Goal: Information Seeking & Learning: Learn about a topic

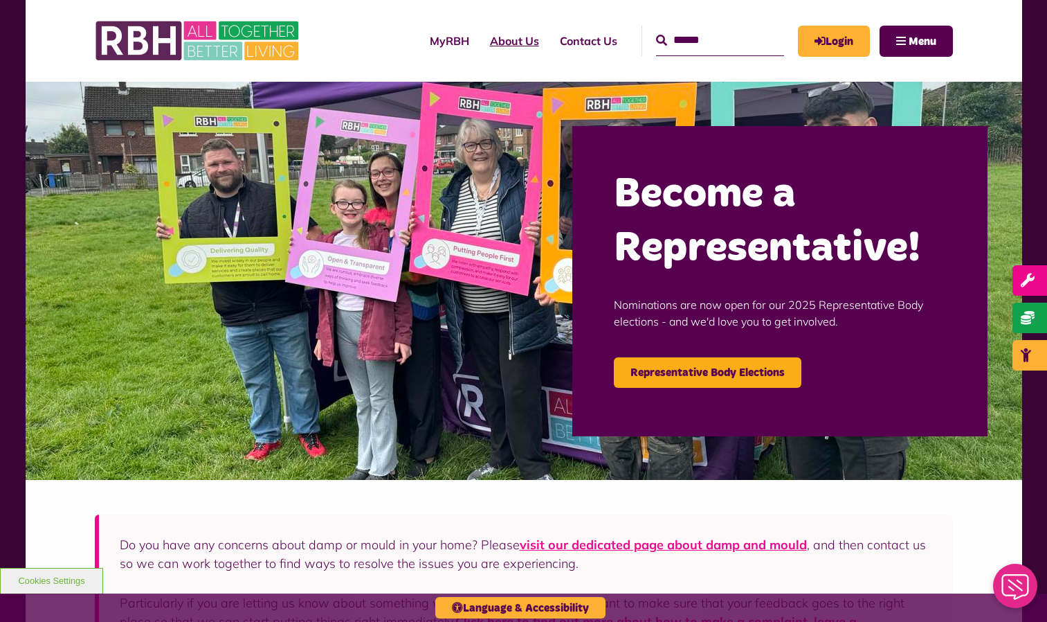
click at [480, 46] on link "About Us" at bounding box center [515, 40] width 70 height 37
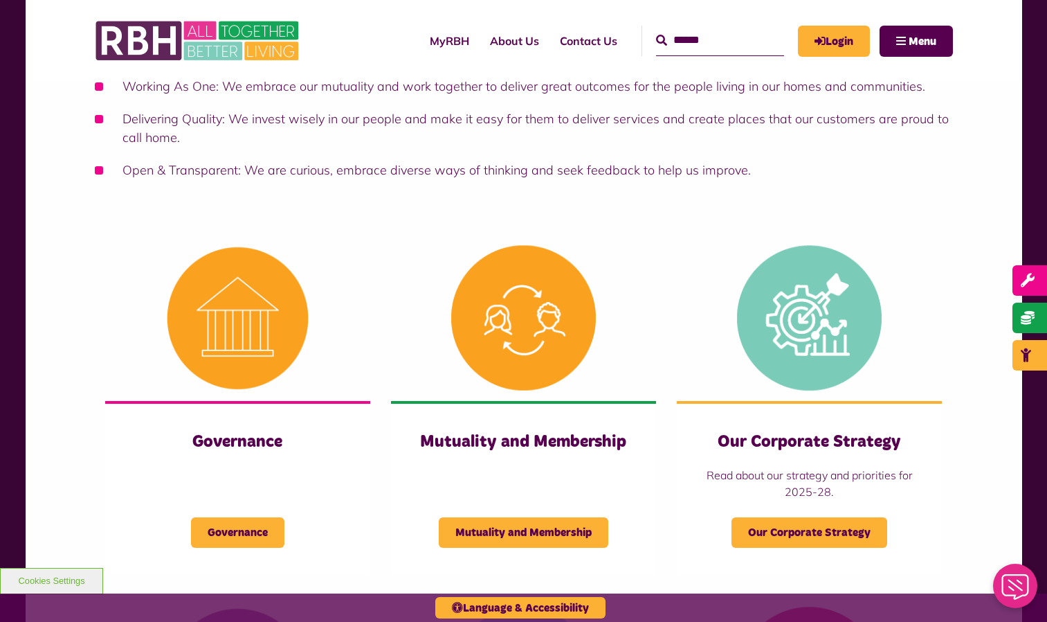
scroll to position [412, 0]
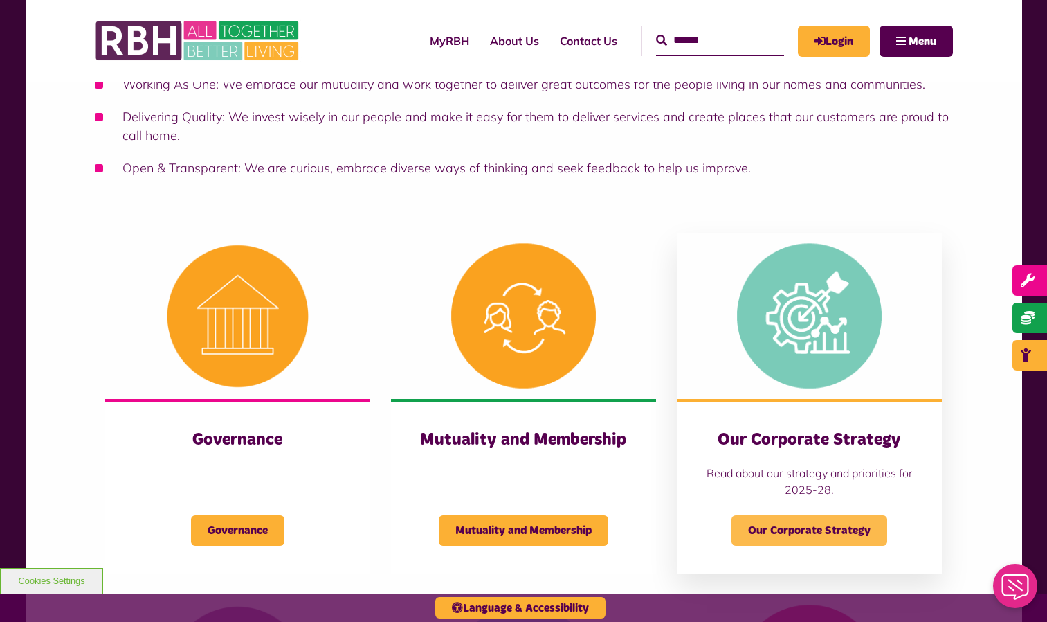
click at [784, 528] on span "Our Corporate Strategy" at bounding box center [810, 530] width 156 height 30
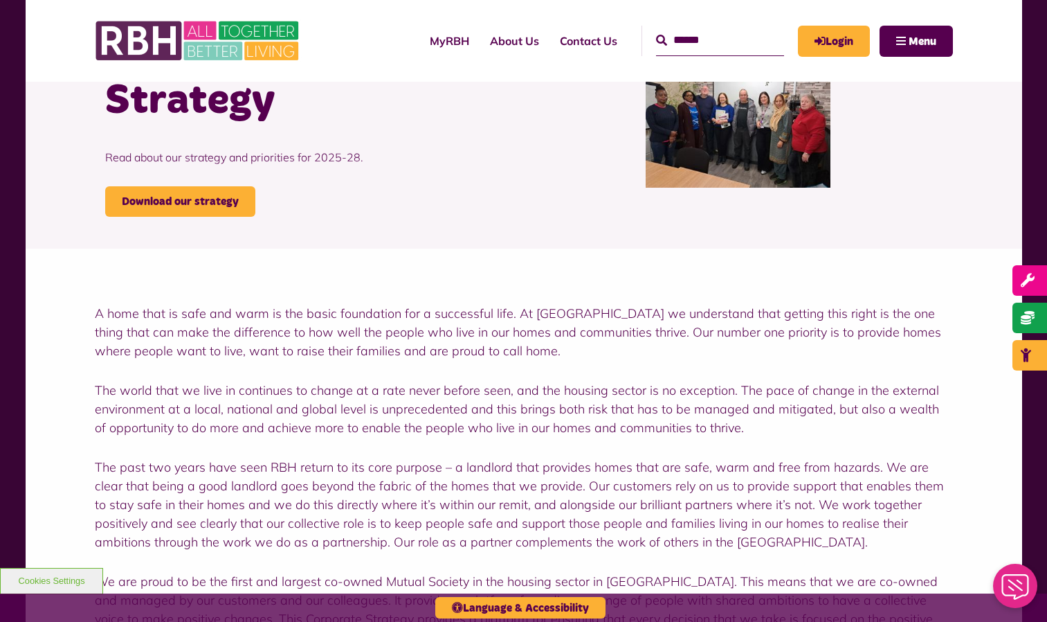
scroll to position [132, 0]
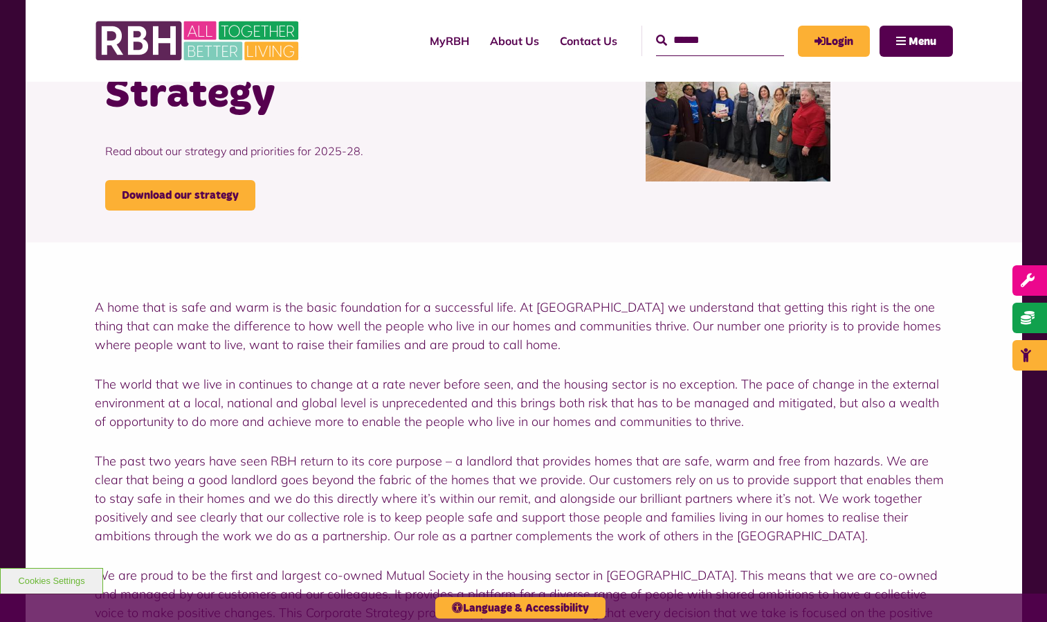
click at [532, 422] on p "The world that we live in continues to change at a rate never before seen, and …" at bounding box center [524, 403] width 858 height 56
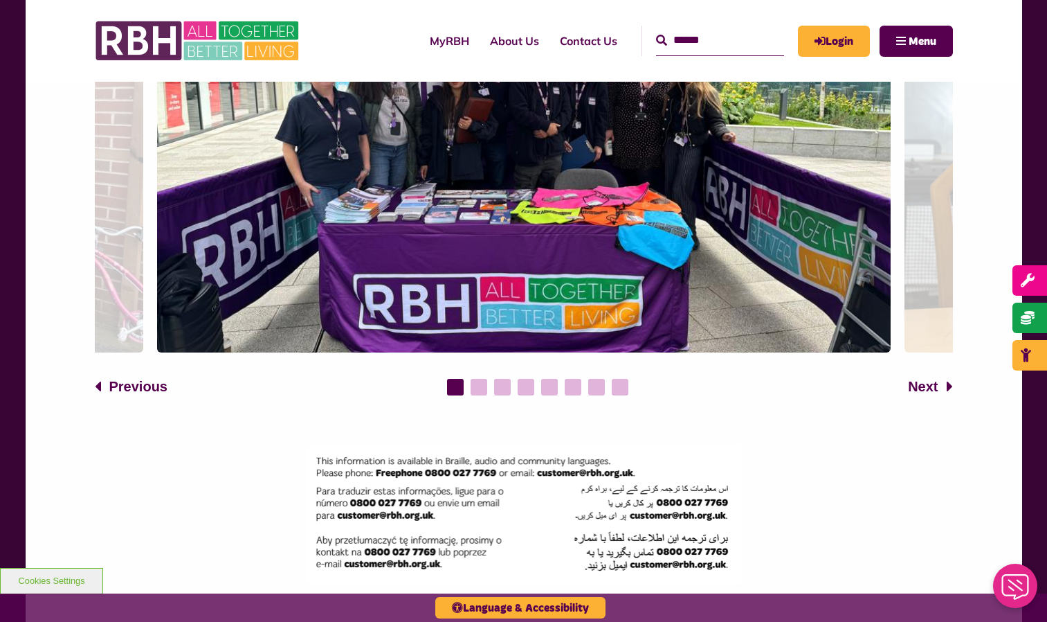
scroll to position [1872, 0]
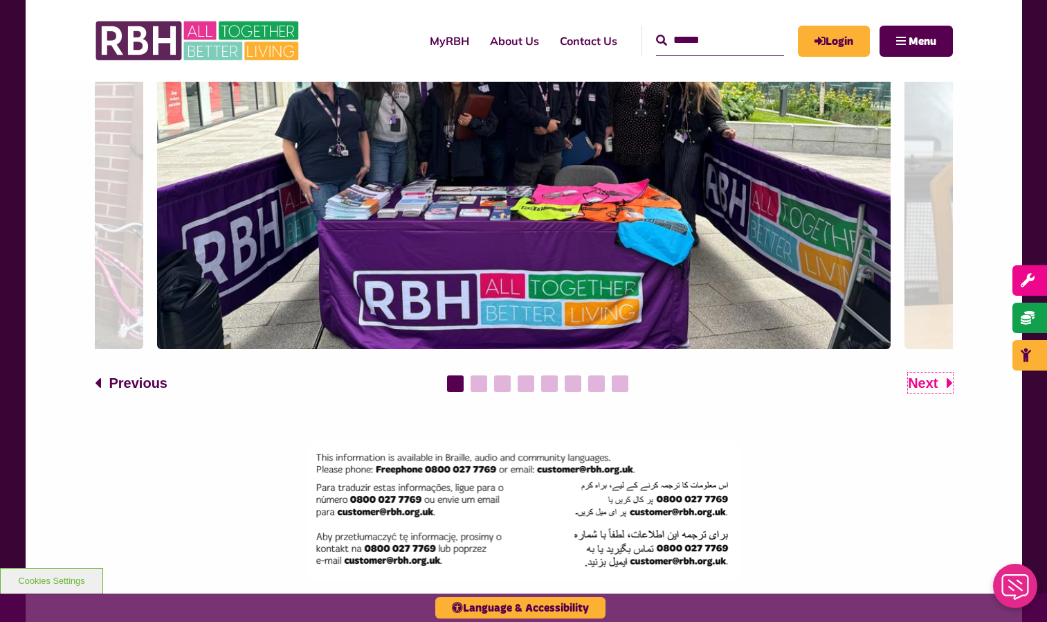
click at [926, 372] on span "Next" at bounding box center [923, 382] width 30 height 21
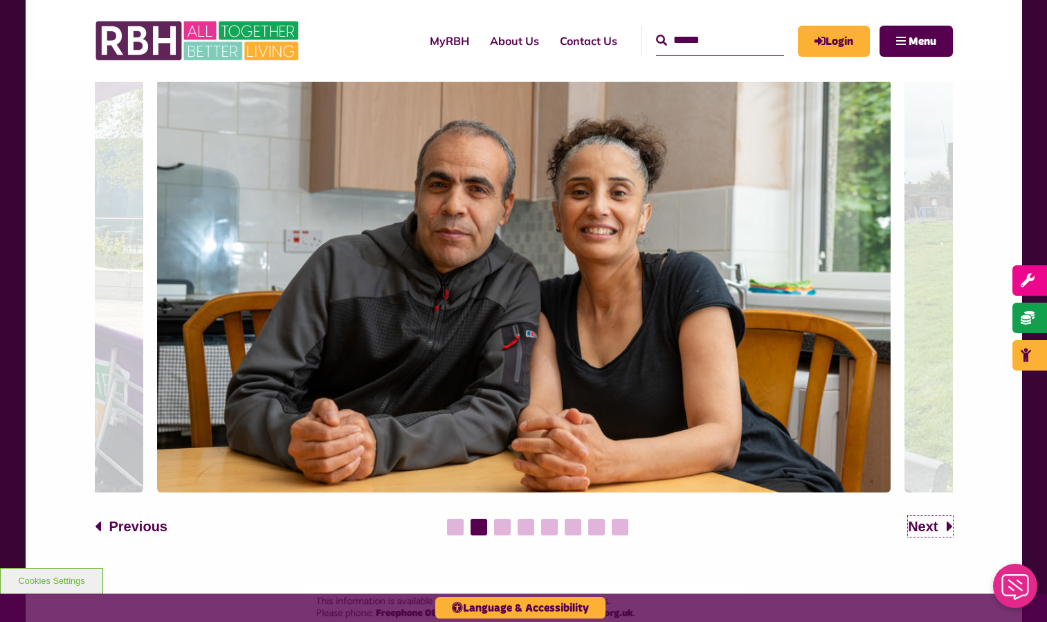
scroll to position [1718, 0]
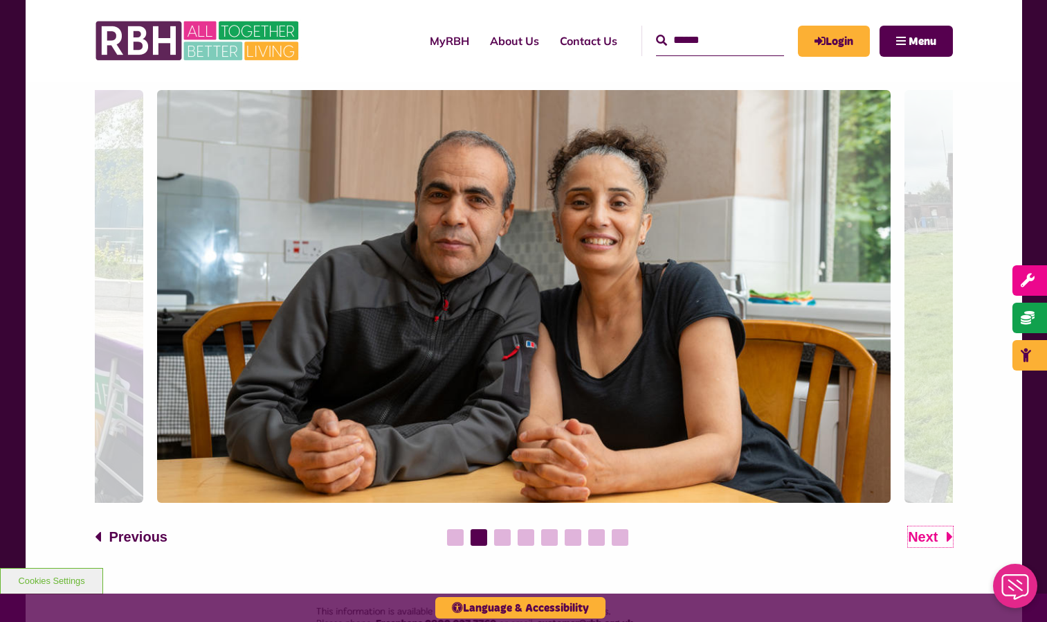
click at [926, 526] on span "Next" at bounding box center [923, 536] width 30 height 21
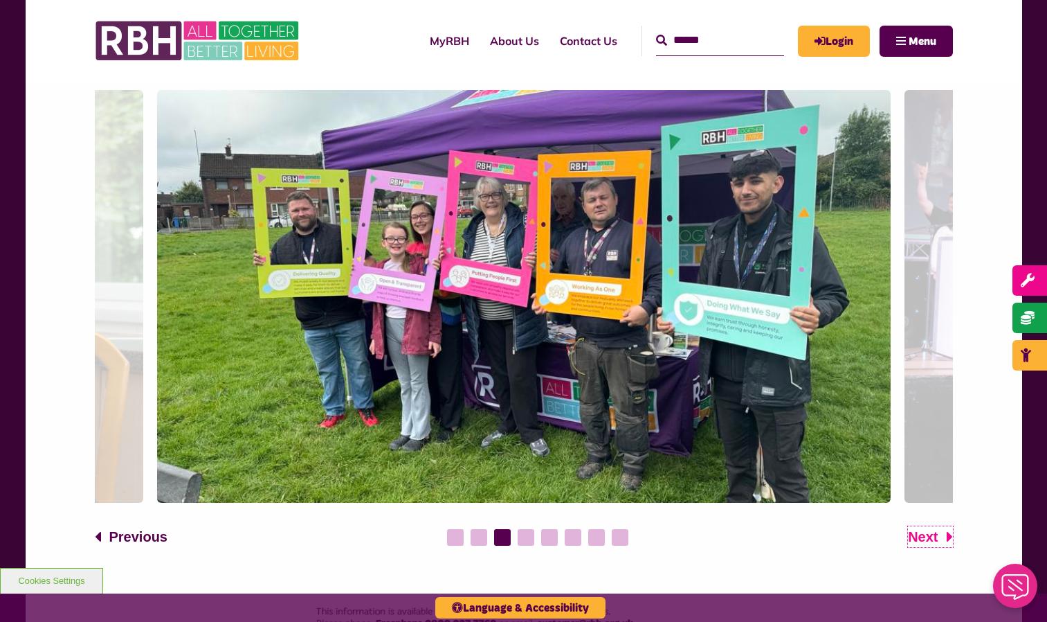
click at [926, 526] on span "Next" at bounding box center [923, 536] width 30 height 21
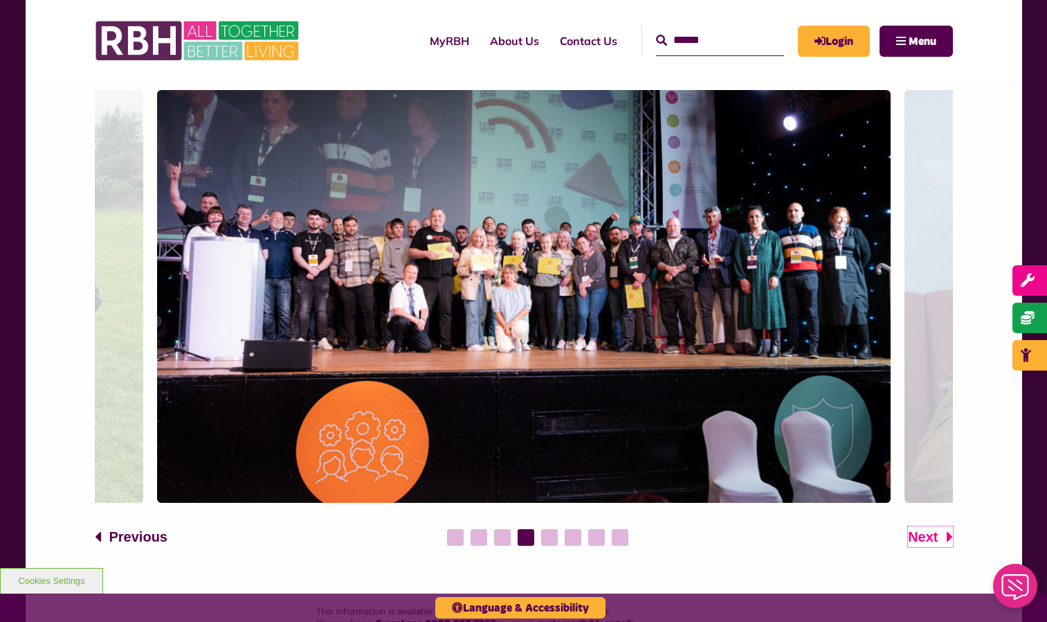
click at [926, 526] on span "Next" at bounding box center [923, 536] width 30 height 21
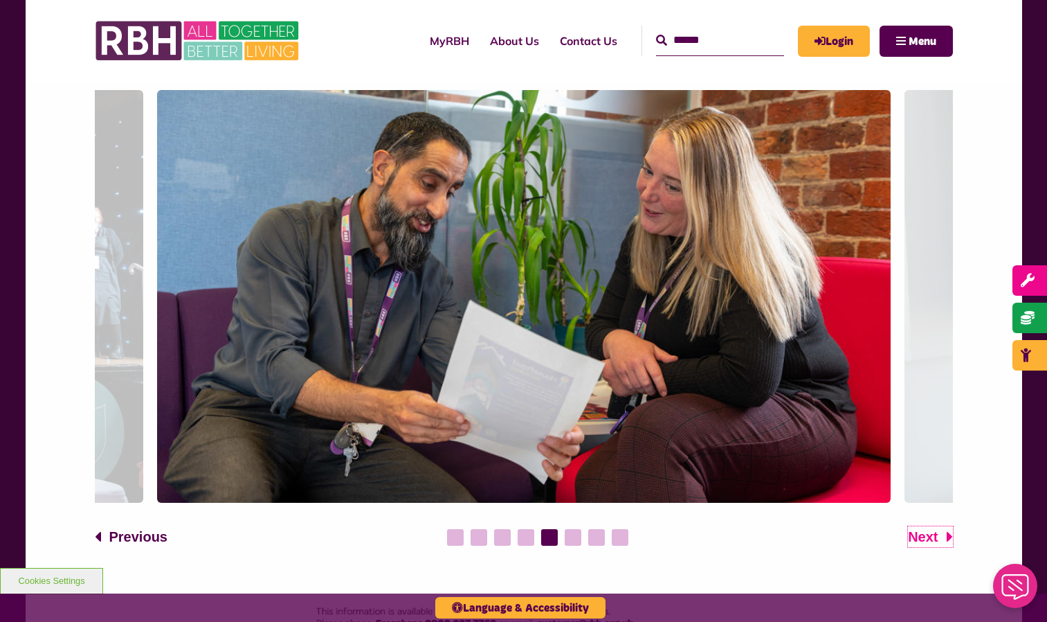
click at [926, 526] on span "Next" at bounding box center [923, 536] width 30 height 21
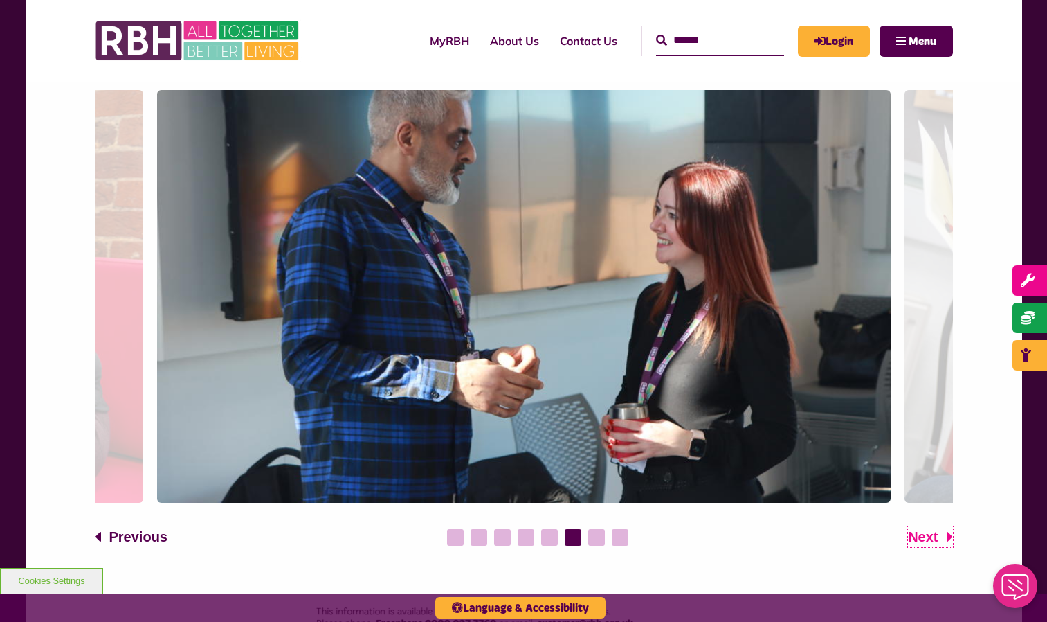
click at [926, 526] on span "Next" at bounding box center [923, 536] width 30 height 21
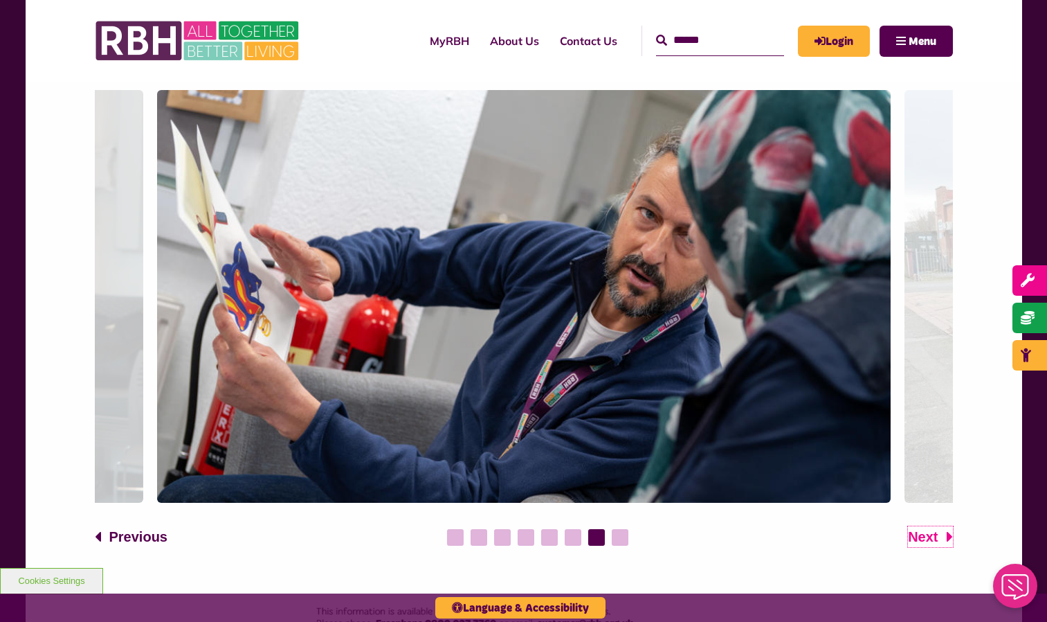
click at [926, 526] on span "Next" at bounding box center [923, 536] width 30 height 21
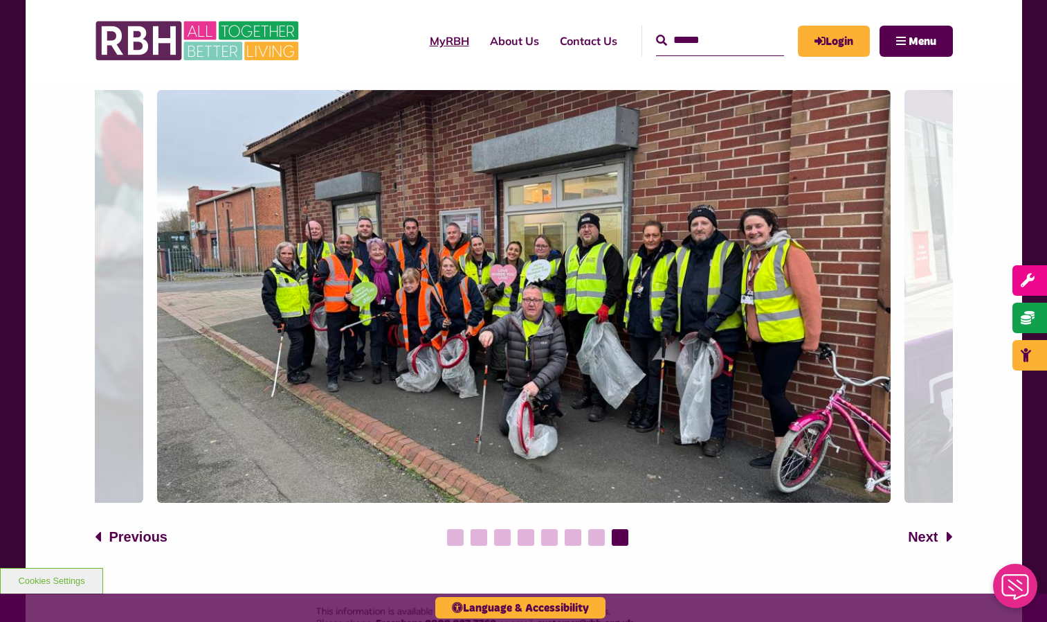
click at [436, 35] on link "MyRBH" at bounding box center [450, 40] width 60 height 37
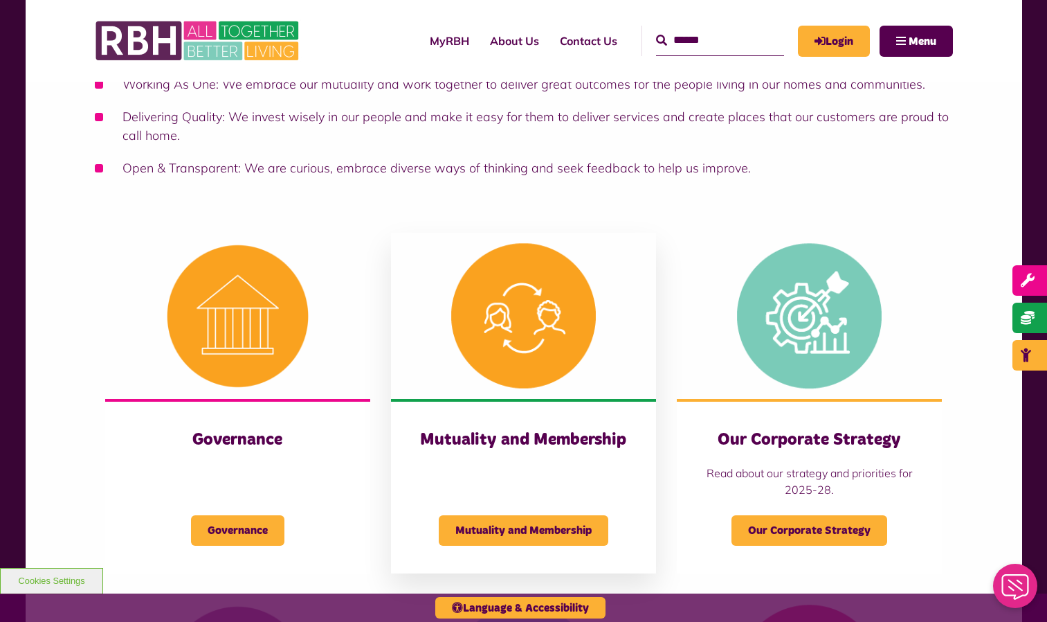
click at [514, 379] on img at bounding box center [523, 316] width 265 height 166
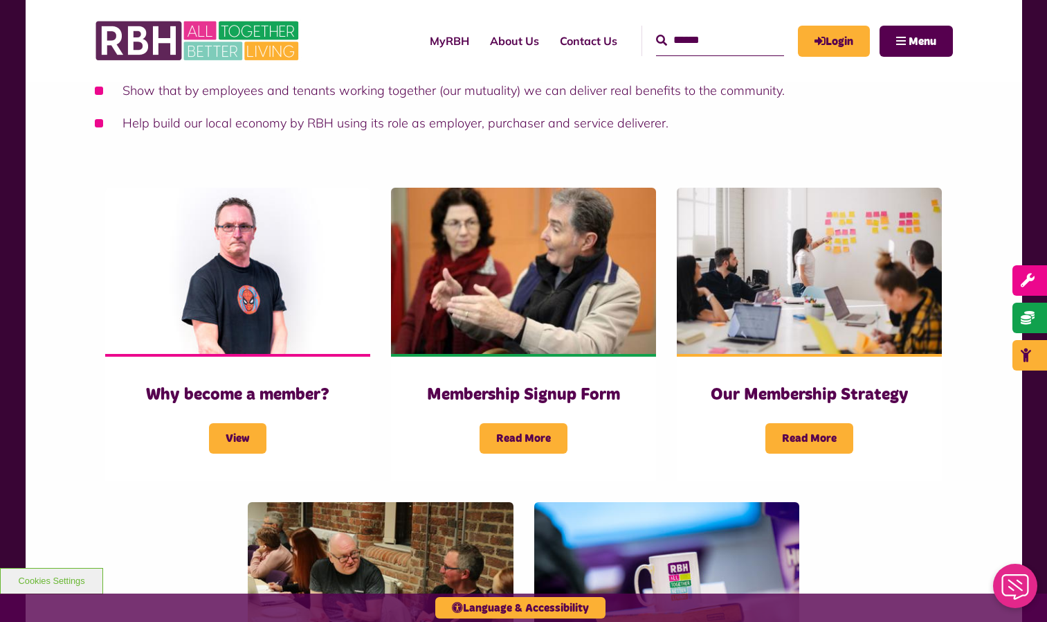
scroll to position [317, 0]
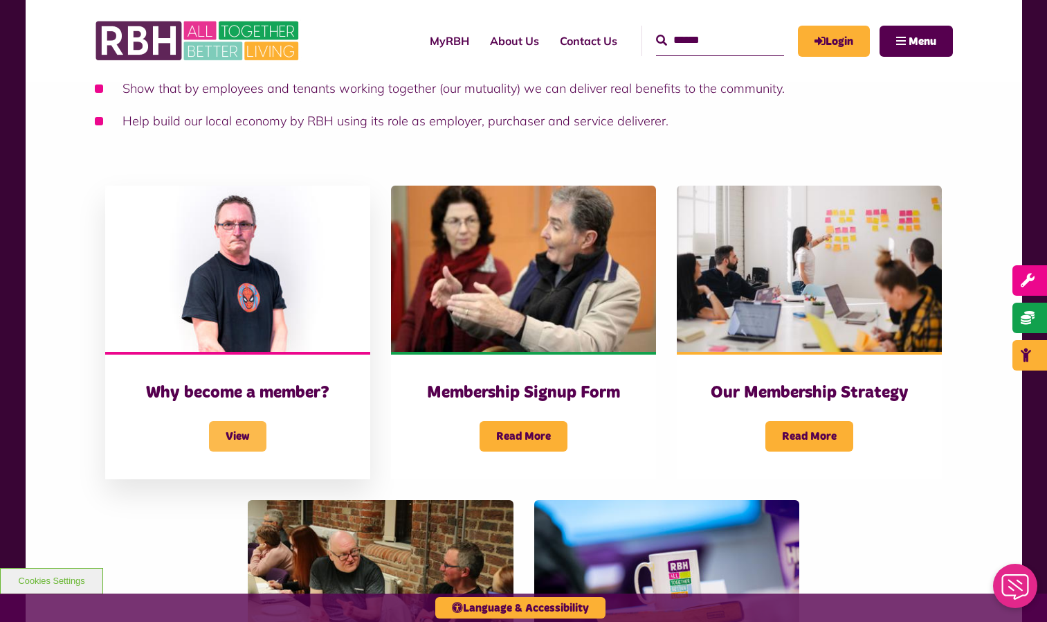
click at [249, 421] on span "View" at bounding box center [237, 436] width 57 height 30
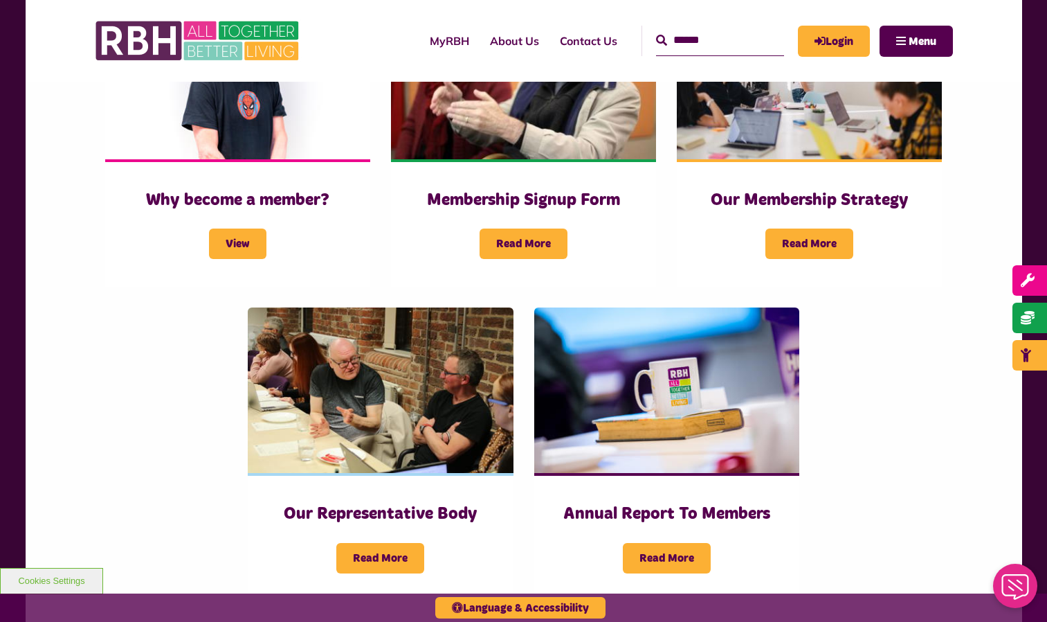
scroll to position [514, 0]
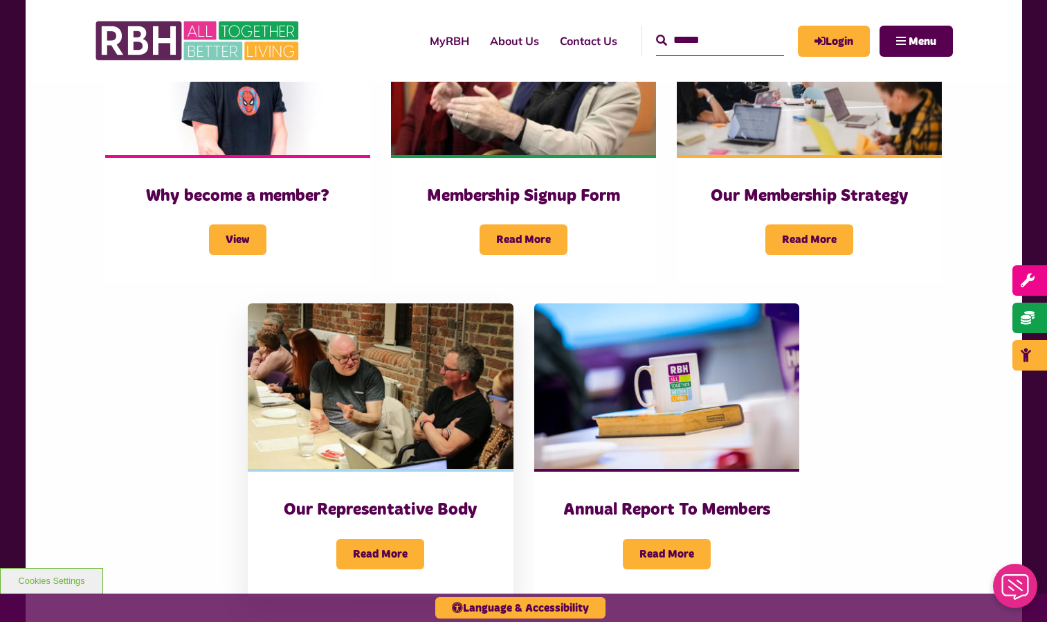
click at [360, 411] on img at bounding box center [380, 386] width 265 height 166
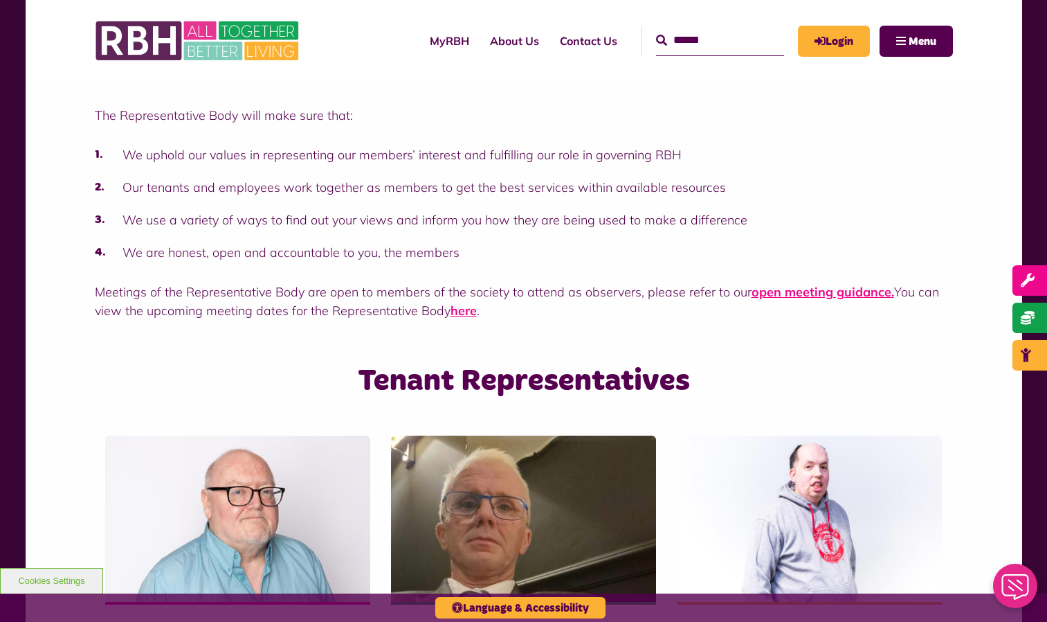
scroll to position [684, 0]
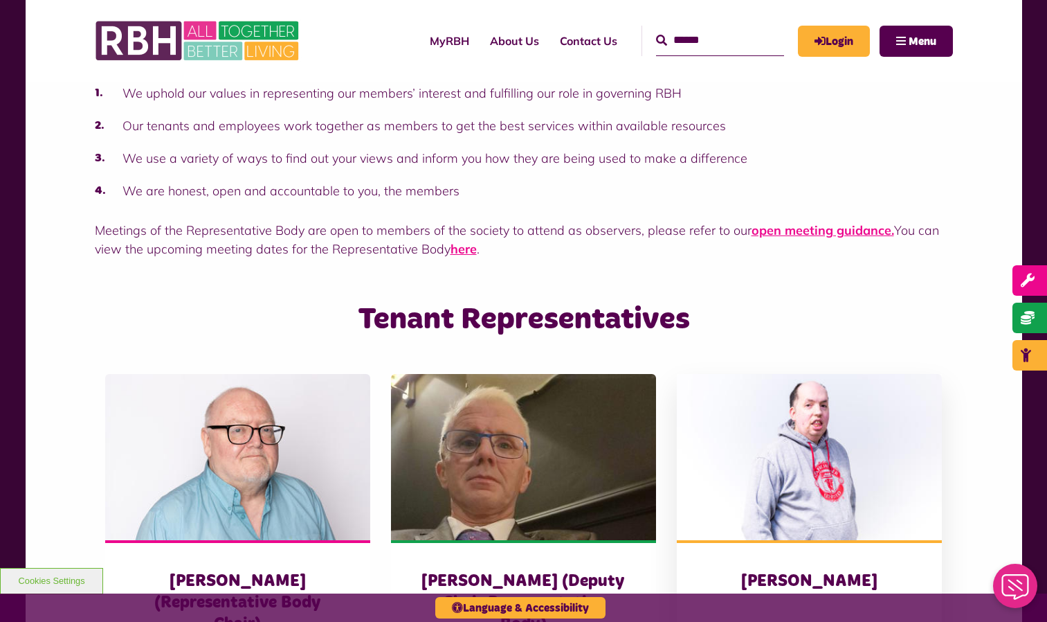
click at [798, 451] on img at bounding box center [809, 457] width 265 height 166
click at [215, 456] on img at bounding box center [237, 457] width 265 height 166
click at [507, 406] on img at bounding box center [523, 457] width 265 height 166
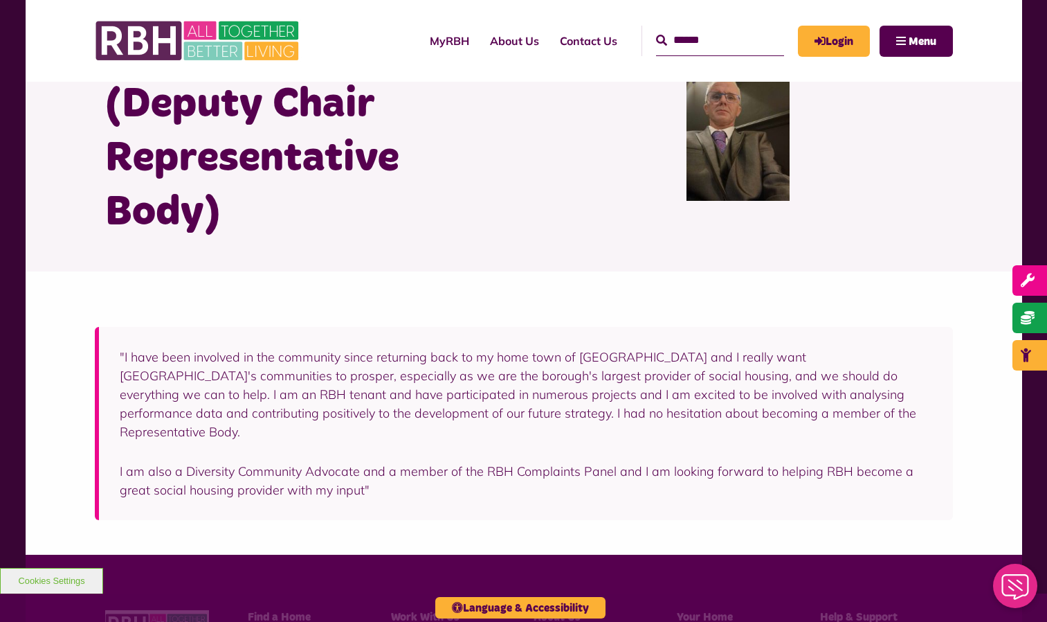
scroll to position [119, 0]
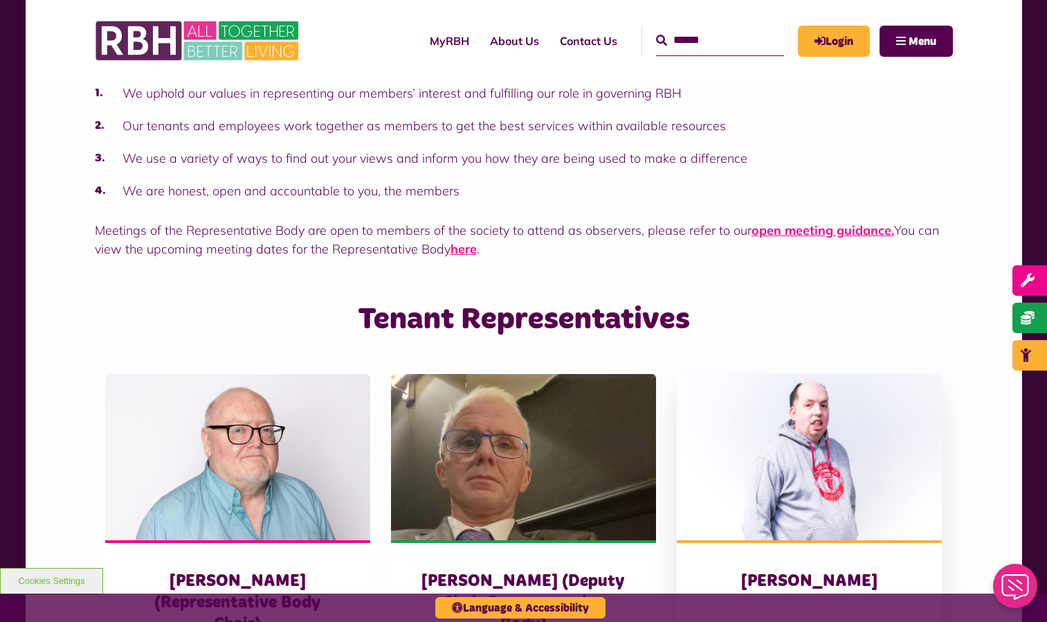
click at [788, 448] on img at bounding box center [809, 457] width 265 height 166
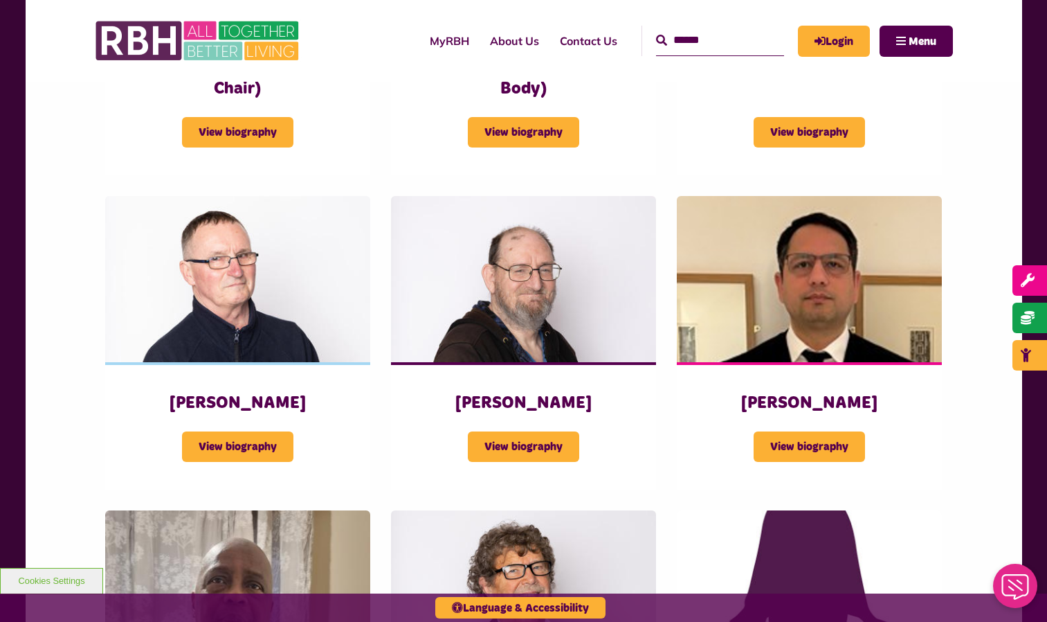
scroll to position [1229, 0]
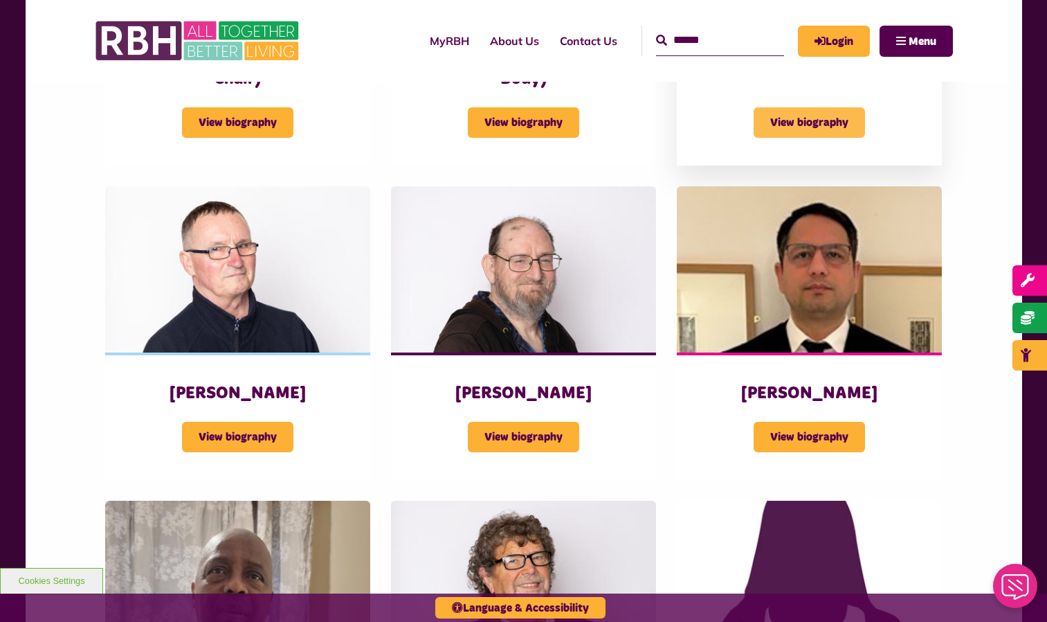
click at [782, 107] on span "View biography" at bounding box center [809, 122] width 111 height 30
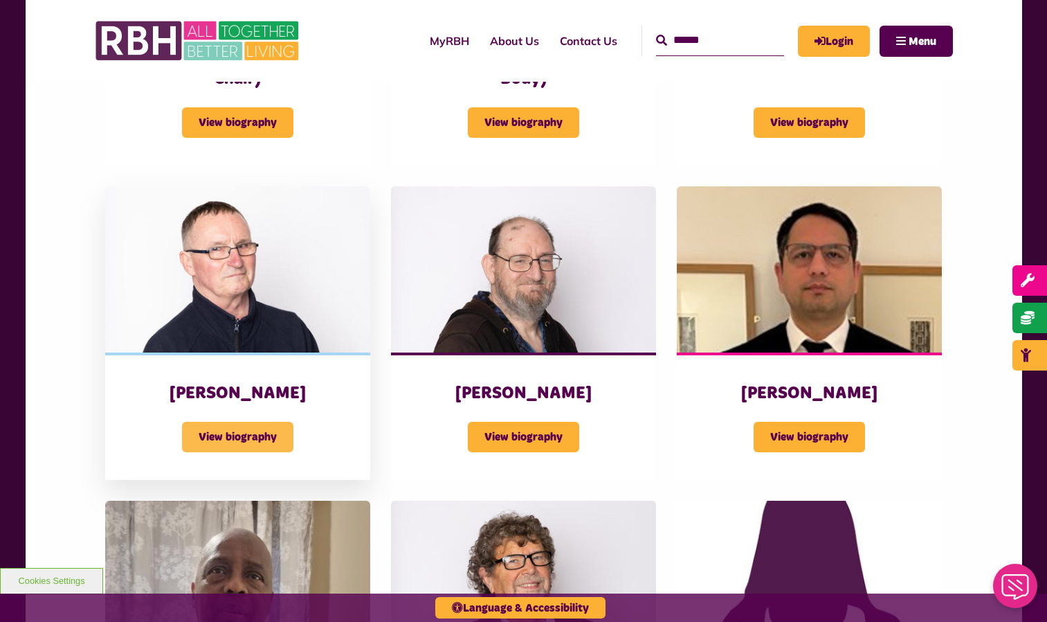
click at [198, 422] on span "View biography" at bounding box center [237, 437] width 111 height 30
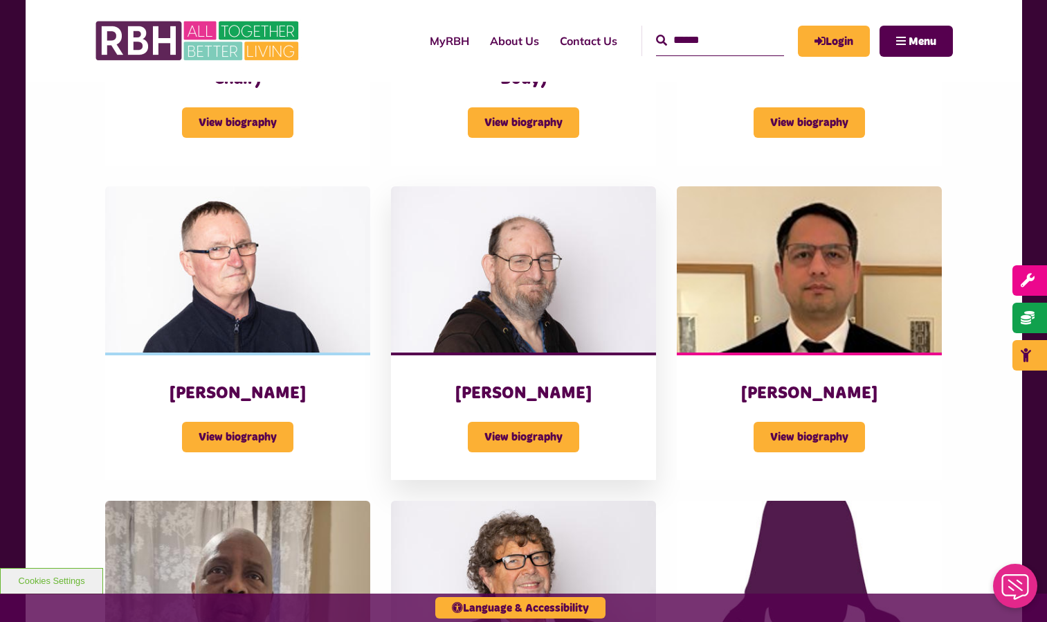
click at [564, 257] on img at bounding box center [523, 269] width 265 height 166
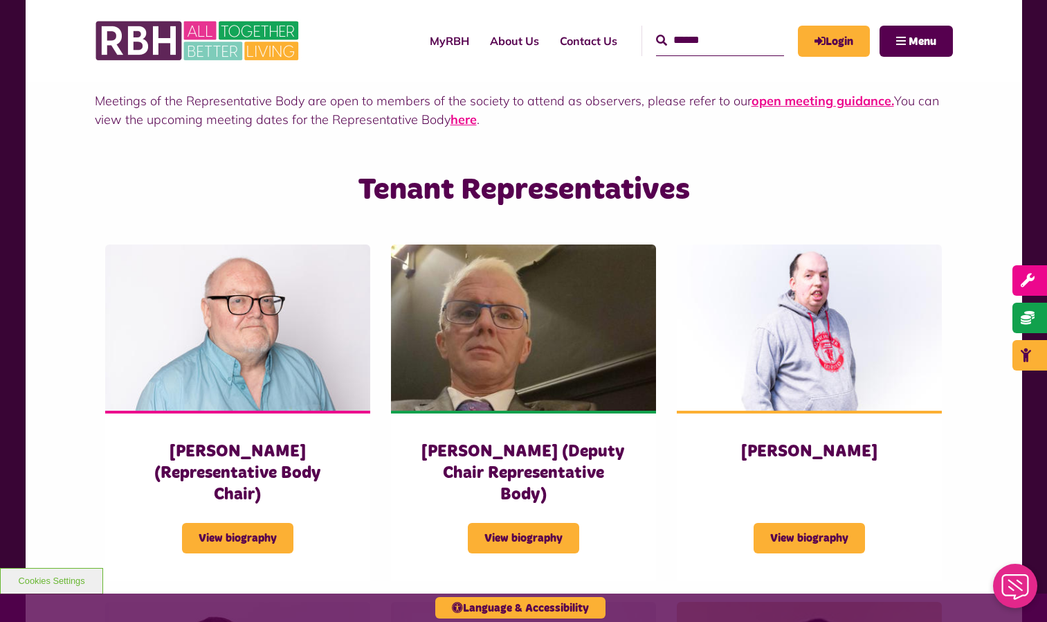
scroll to position [797, 0]
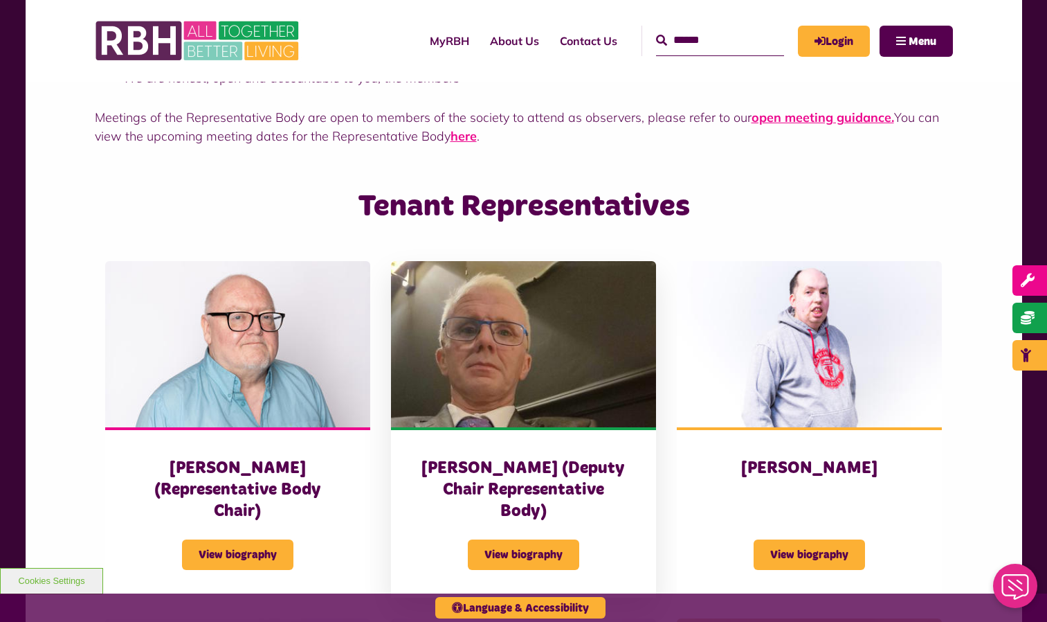
click at [570, 356] on img at bounding box center [523, 344] width 265 height 166
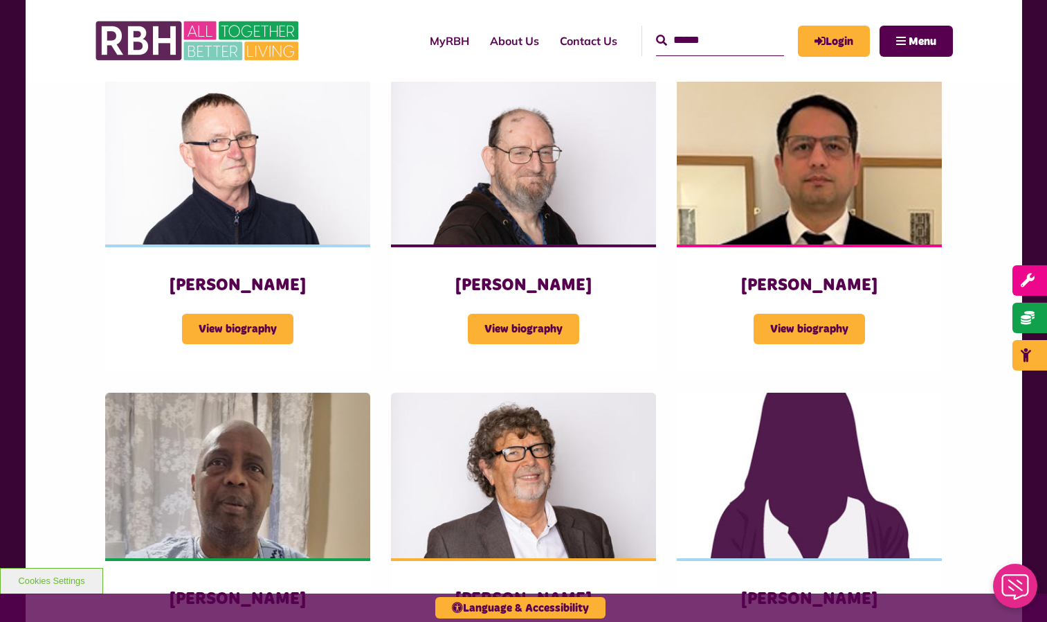
scroll to position [1332, 0]
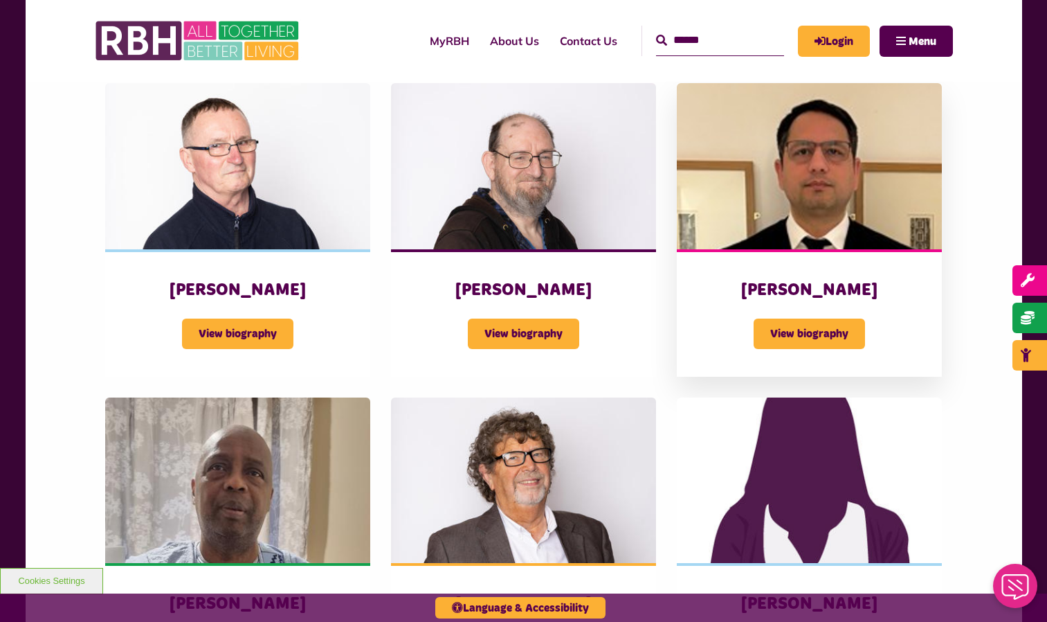
click at [810, 209] on img at bounding box center [809, 166] width 265 height 166
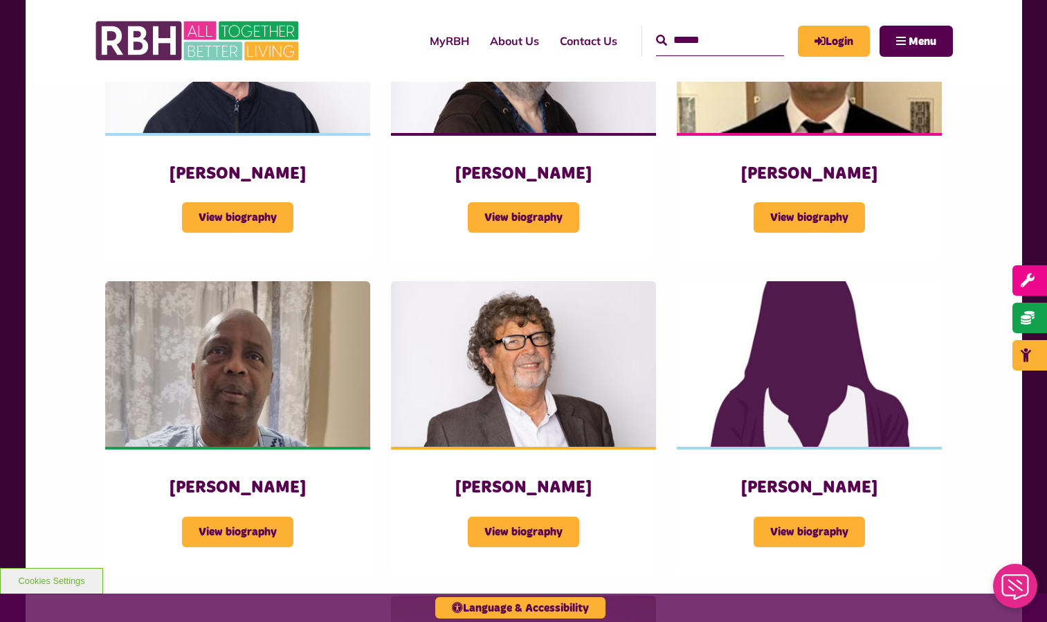
scroll to position [1438, 0]
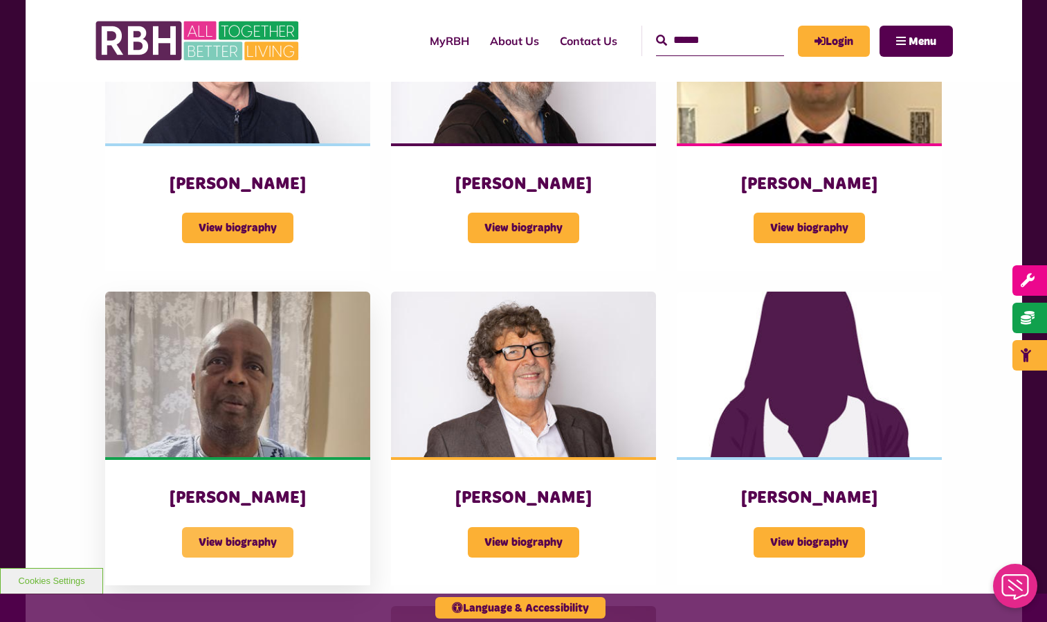
click at [255, 527] on span "View biography" at bounding box center [237, 542] width 111 height 30
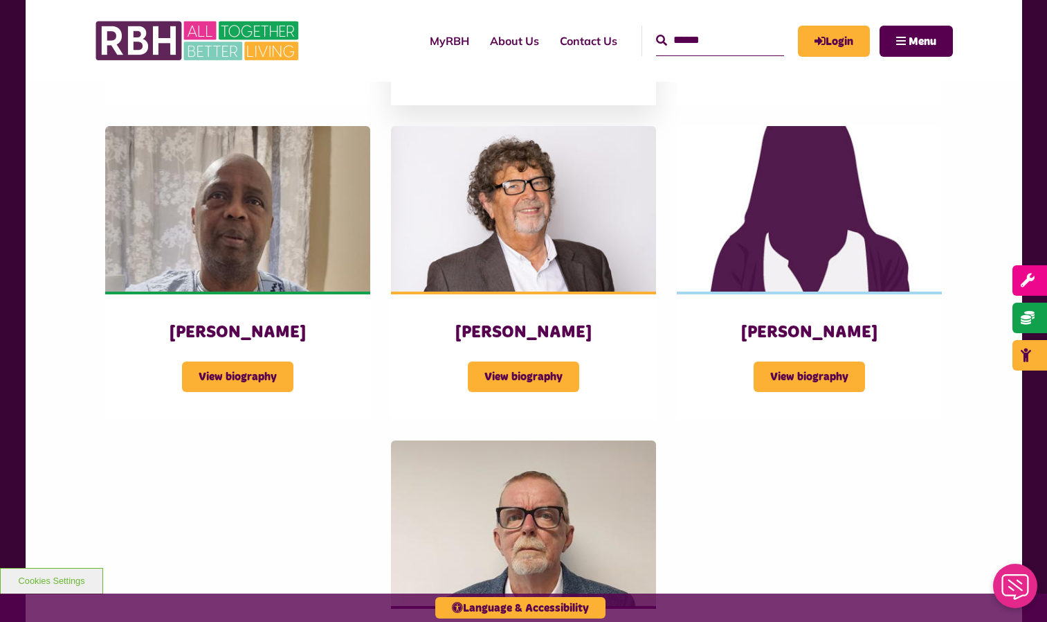
scroll to position [1438, 0]
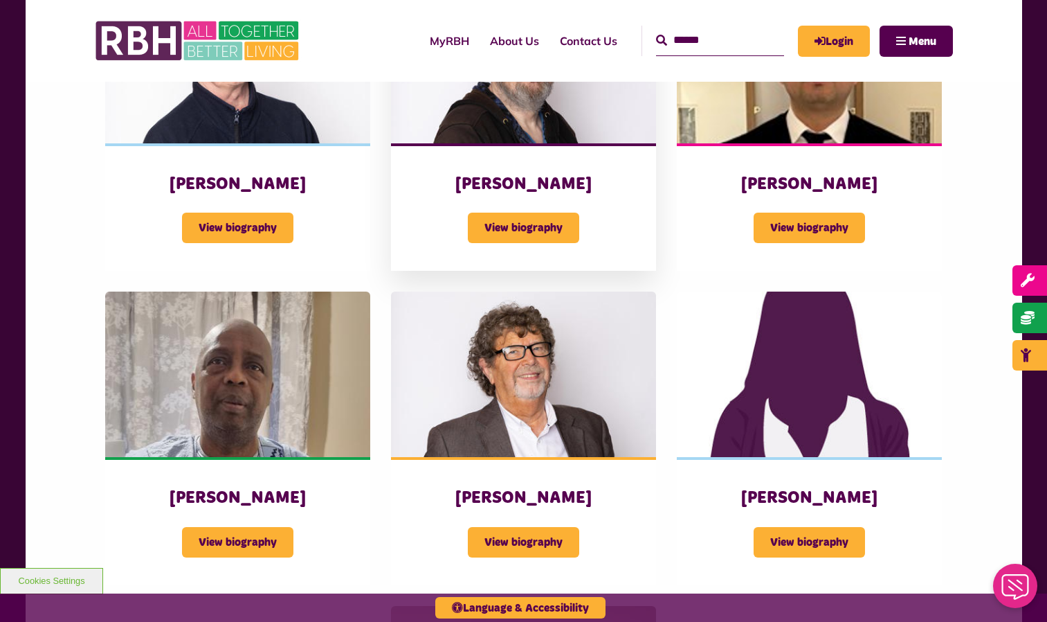
click at [542, 224] on div "Bernard Cass View biography" at bounding box center [523, 206] width 265 height 127
click at [499, 359] on img at bounding box center [523, 374] width 265 height 166
click at [774, 380] on img at bounding box center [809, 374] width 265 height 166
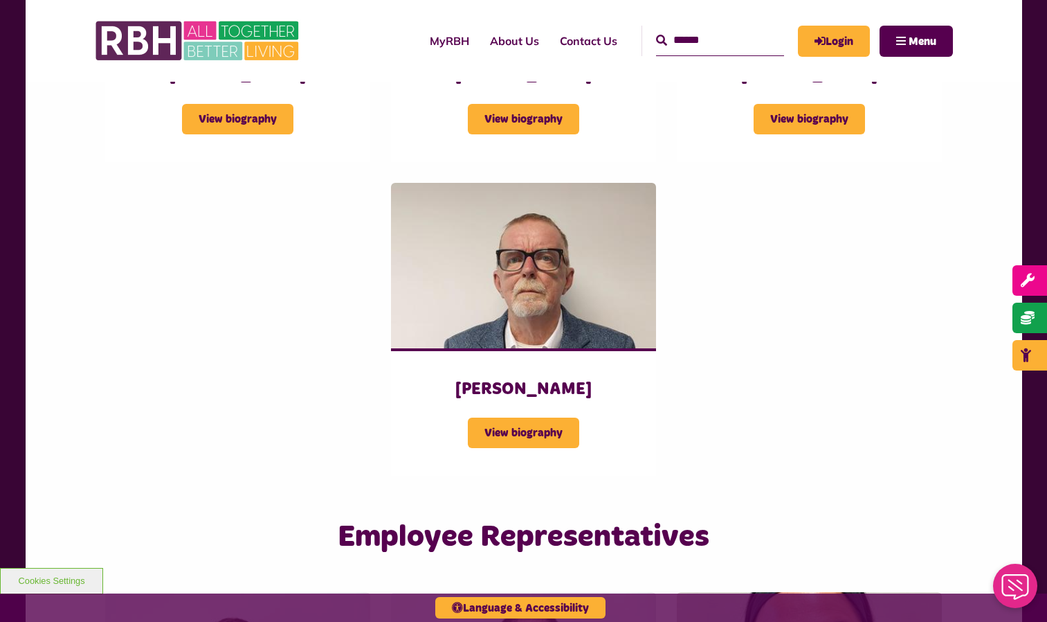
scroll to position [1841, 0]
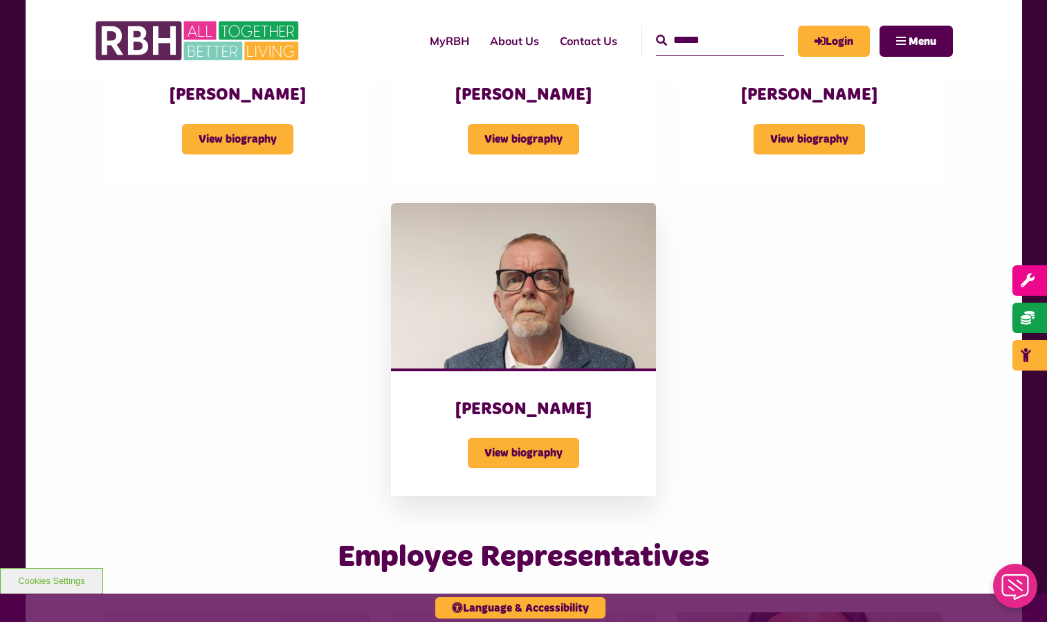
click at [546, 278] on img at bounding box center [523, 286] width 265 height 166
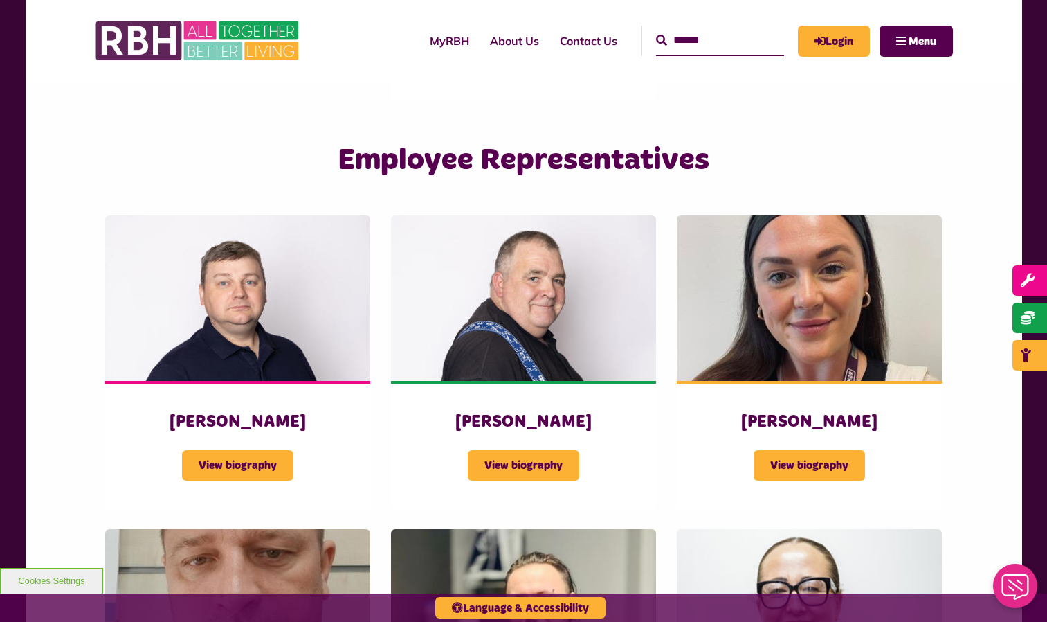
scroll to position [2243, 0]
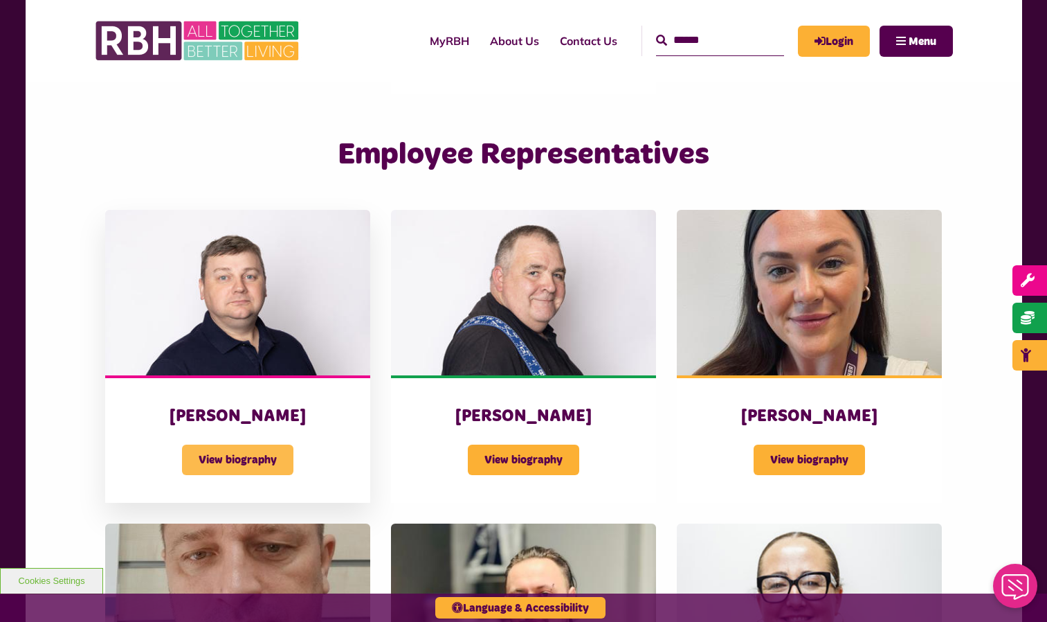
click at [242, 444] on span "View biography" at bounding box center [237, 459] width 111 height 30
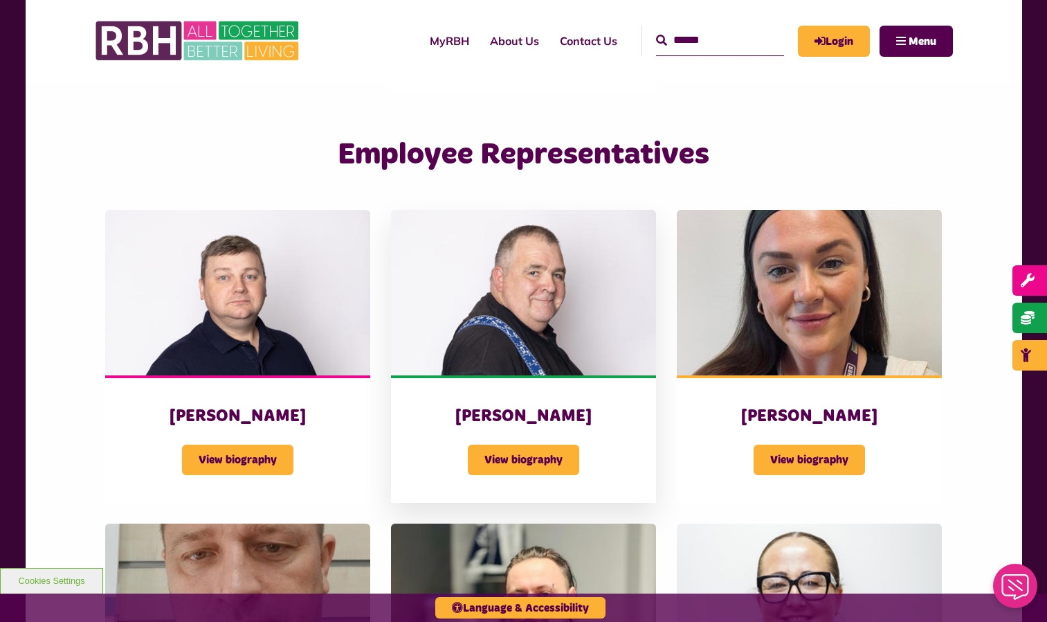
click at [490, 375] on div "[PERSON_NAME] View biography" at bounding box center [523, 438] width 265 height 127
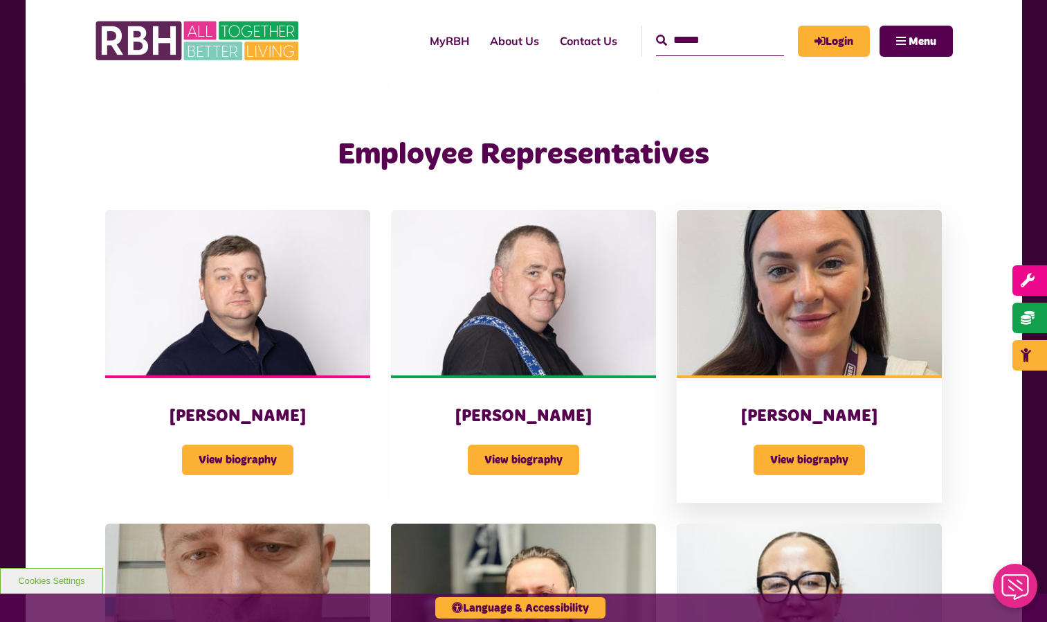
scroll to position [2243, 0]
click at [820, 323] on img at bounding box center [809, 293] width 265 height 166
click at [822, 444] on span "View biography" at bounding box center [809, 459] width 111 height 30
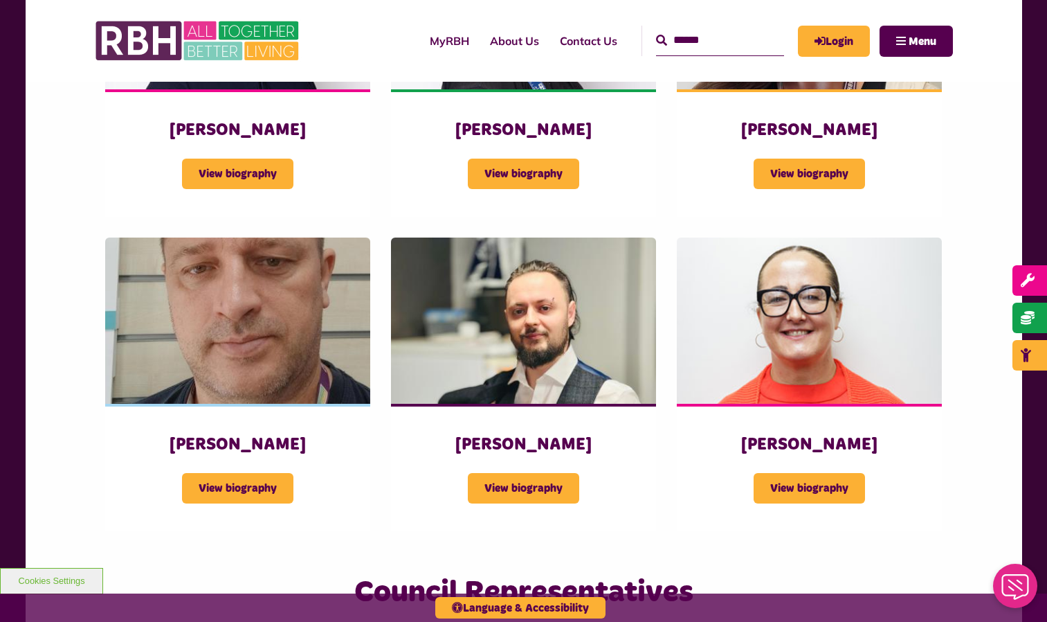
scroll to position [2539, 0]
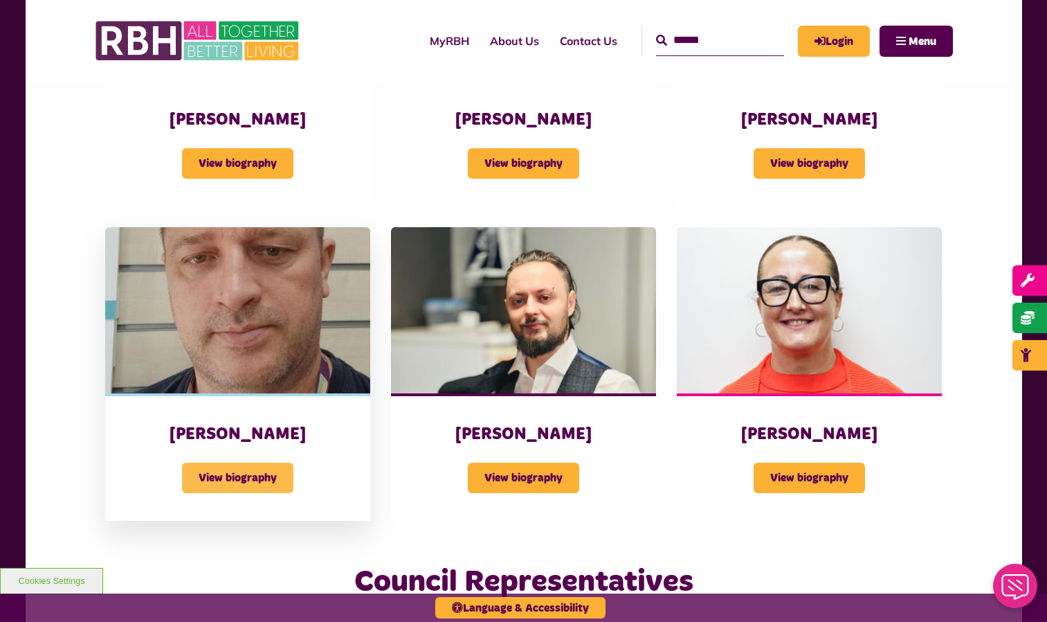
click at [255, 462] on span "View biography" at bounding box center [237, 477] width 111 height 30
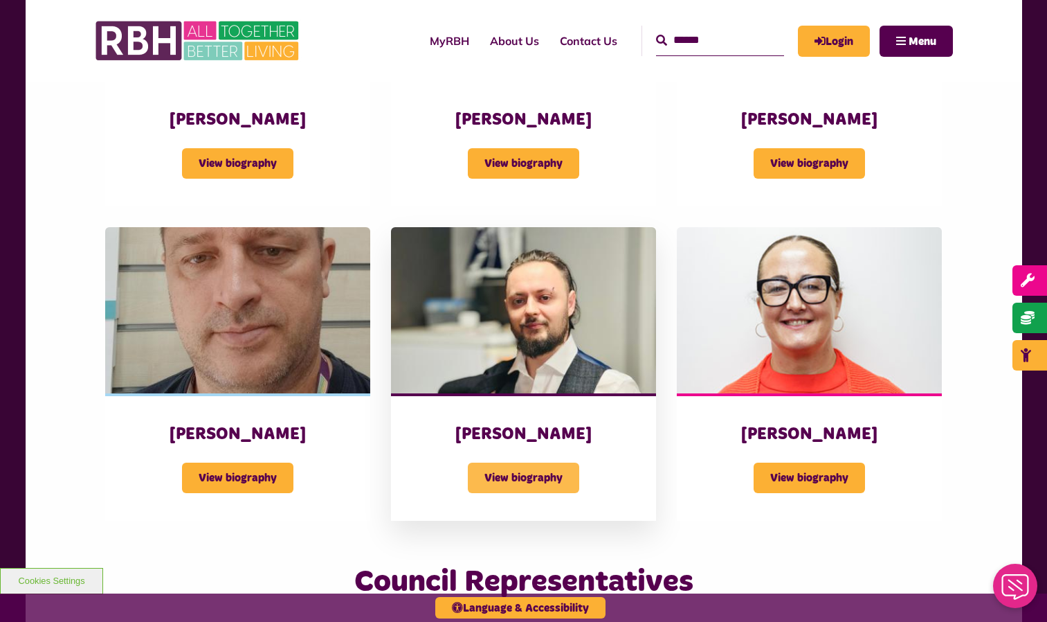
click at [502, 466] on span "View biography" at bounding box center [523, 477] width 111 height 30
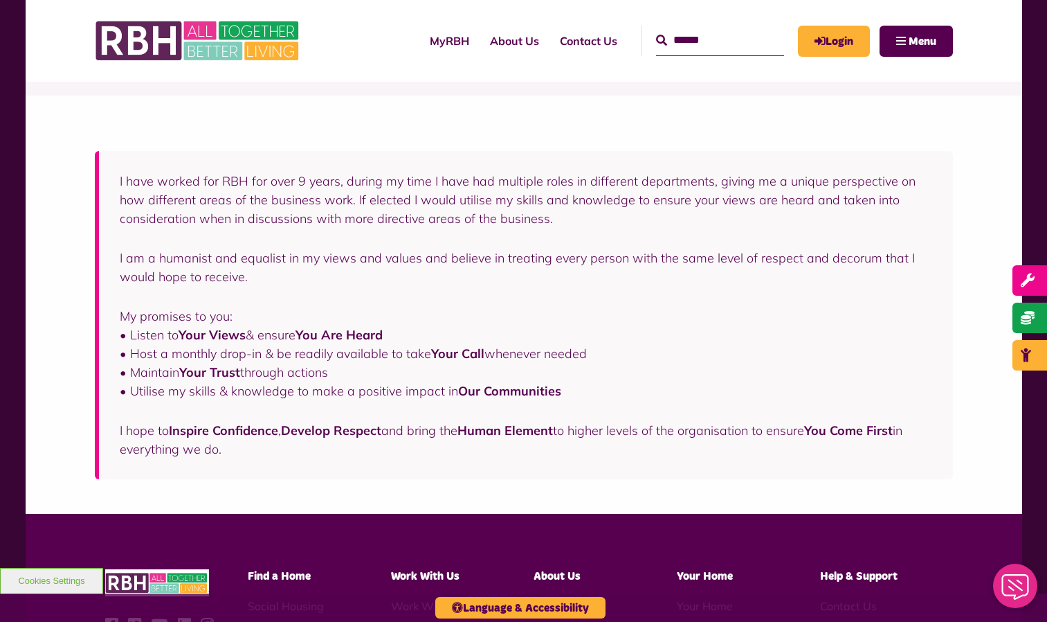
scroll to position [223, 0]
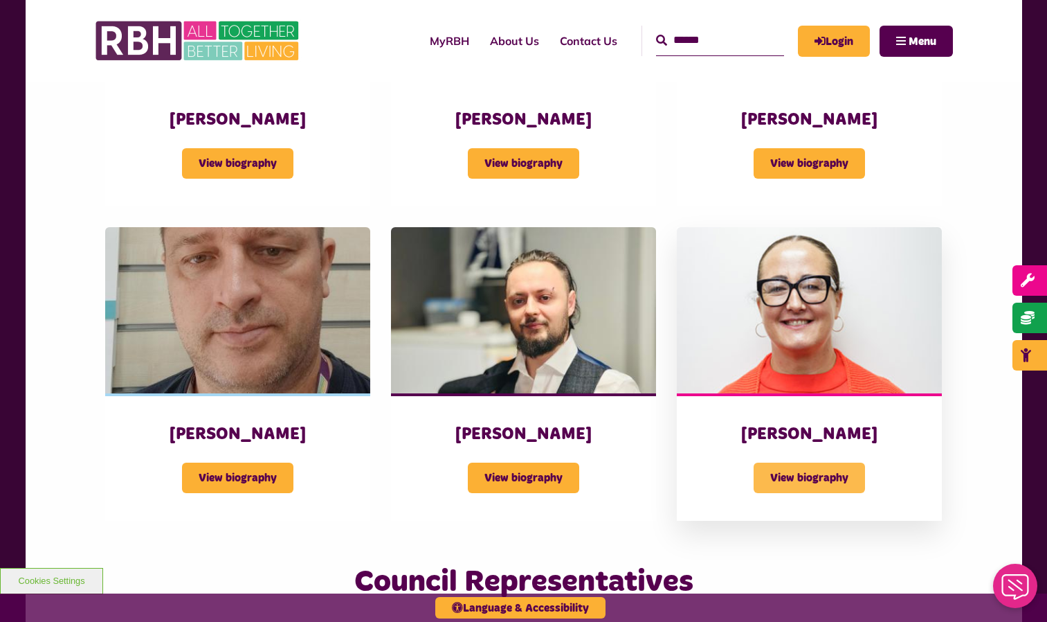
click at [798, 462] on span "View biography" at bounding box center [809, 477] width 111 height 30
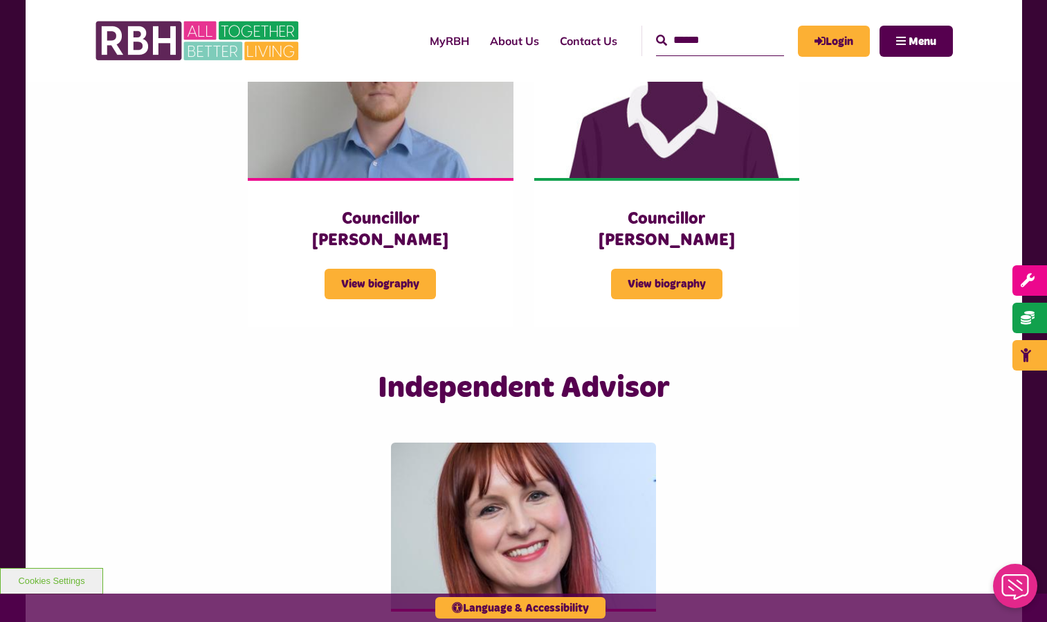
scroll to position [3142, 0]
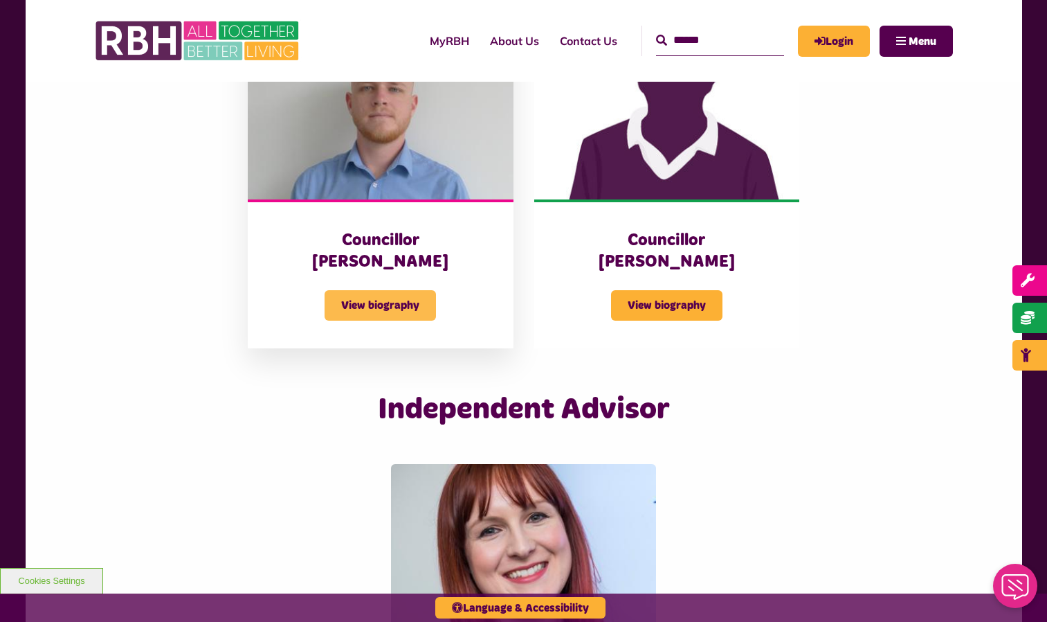
click at [402, 290] on span "View biography" at bounding box center [380, 305] width 111 height 30
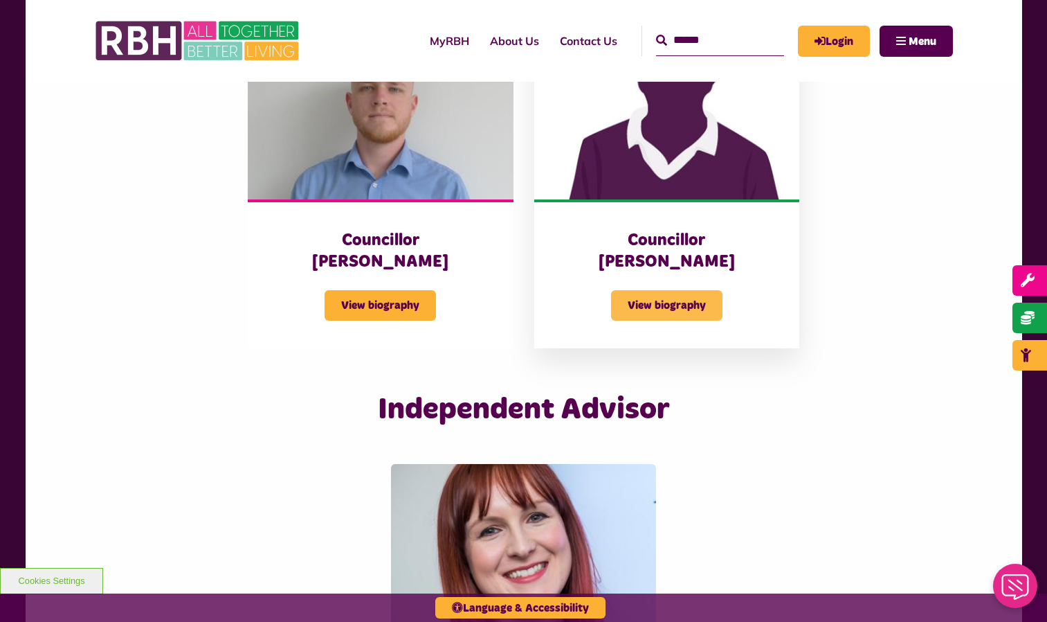
click at [663, 290] on span "View biography" at bounding box center [666, 305] width 111 height 30
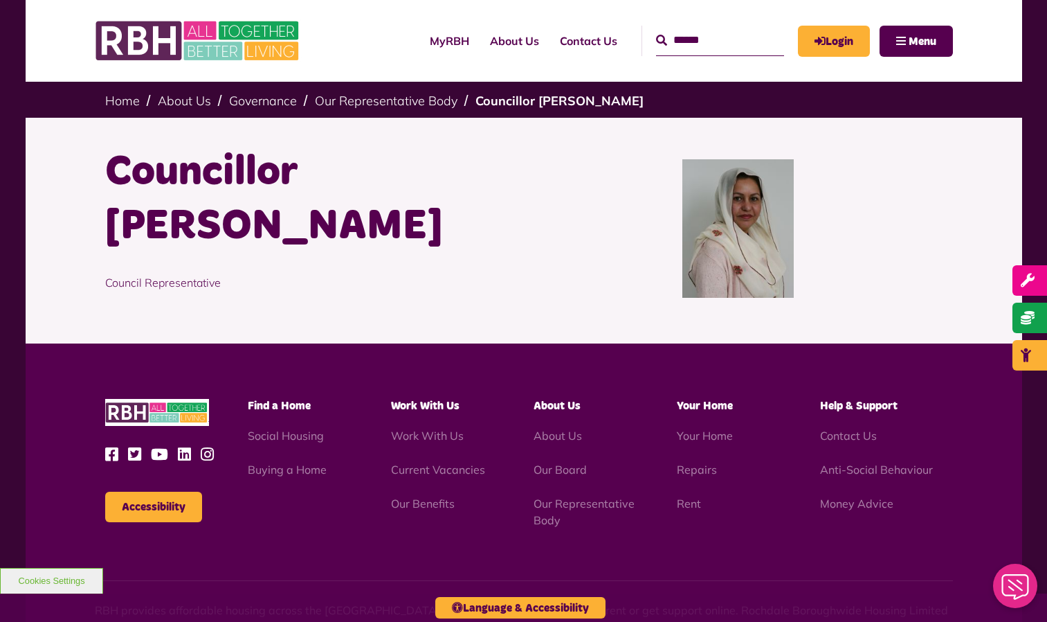
click at [663, 270] on div at bounding box center [738, 228] width 429 height 166
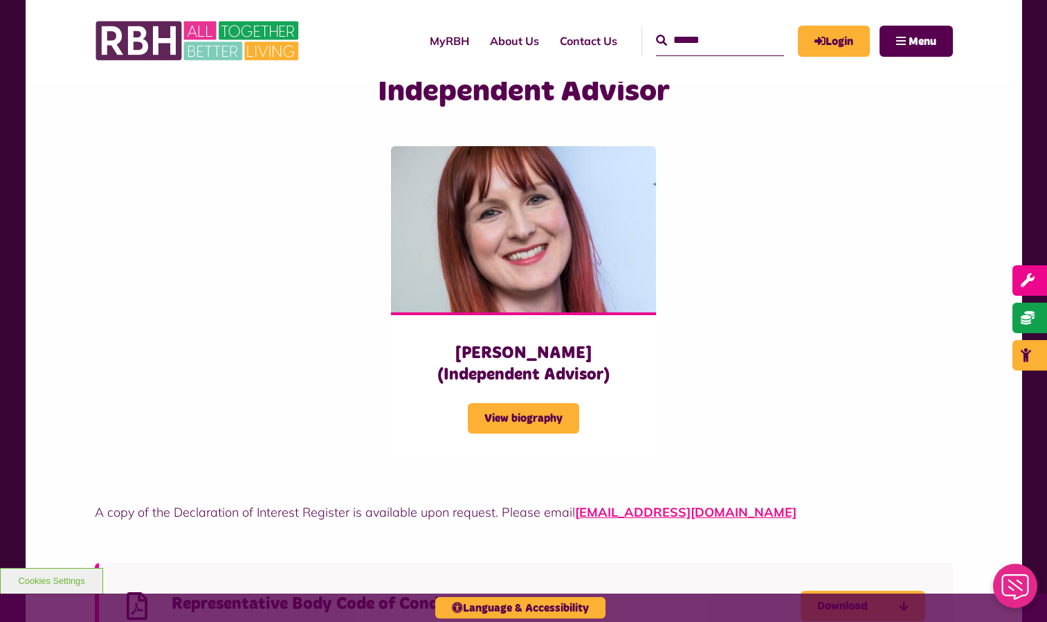
scroll to position [3423, 0]
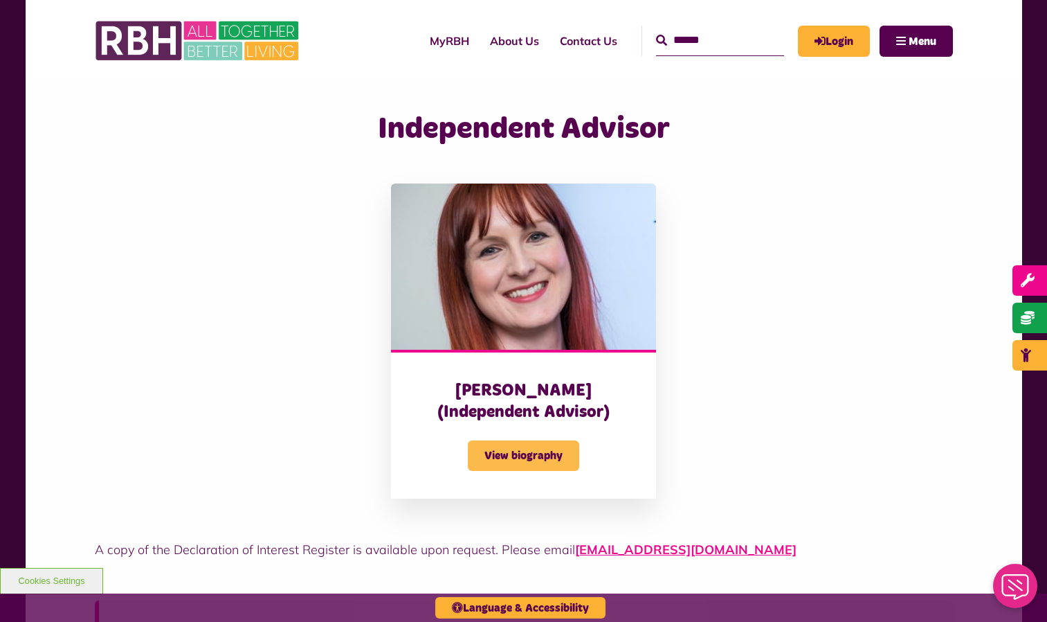
click at [528, 440] on span "View biography" at bounding box center [523, 455] width 111 height 30
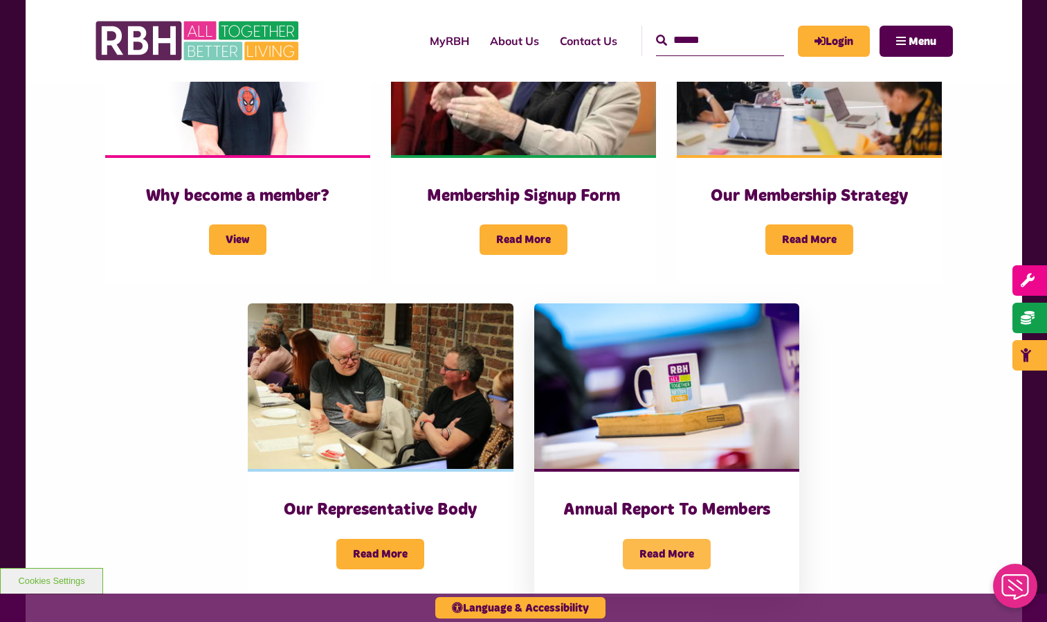
click at [669, 539] on span "Read More" at bounding box center [667, 554] width 88 height 30
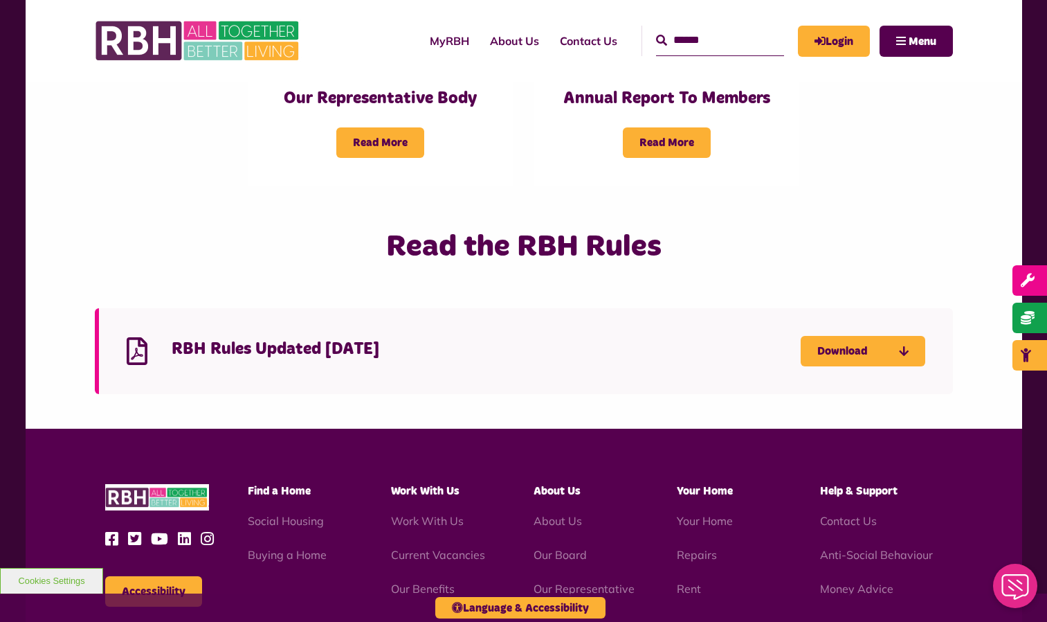
scroll to position [929, 0]
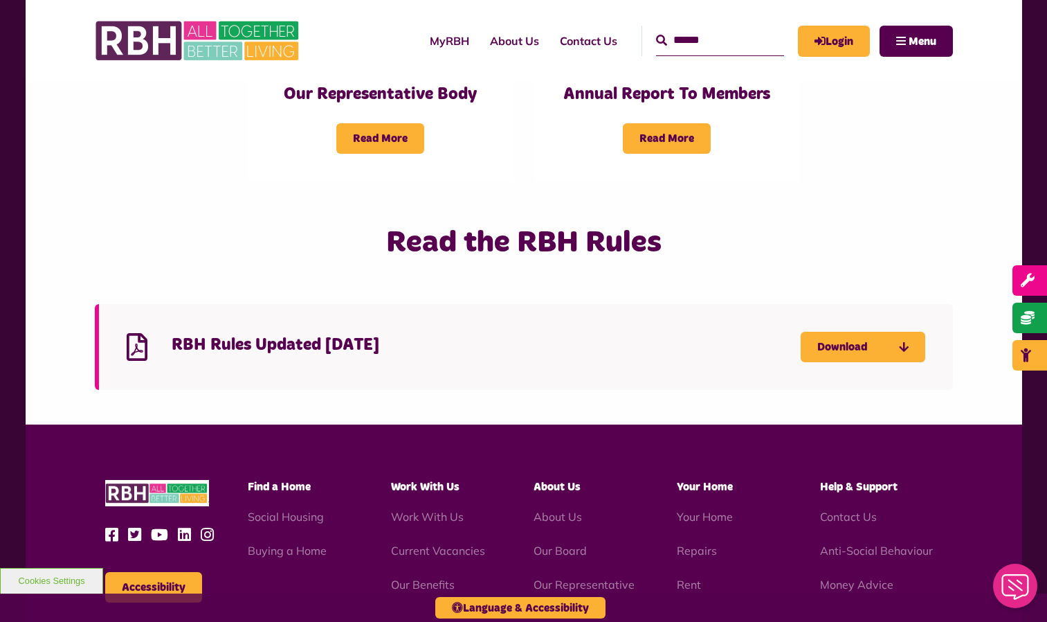
click at [406, 334] on h4 "RBH Rules Updated [DATE]" at bounding box center [486, 344] width 629 height 21
click at [851, 332] on link "Download" at bounding box center [863, 347] width 125 height 30
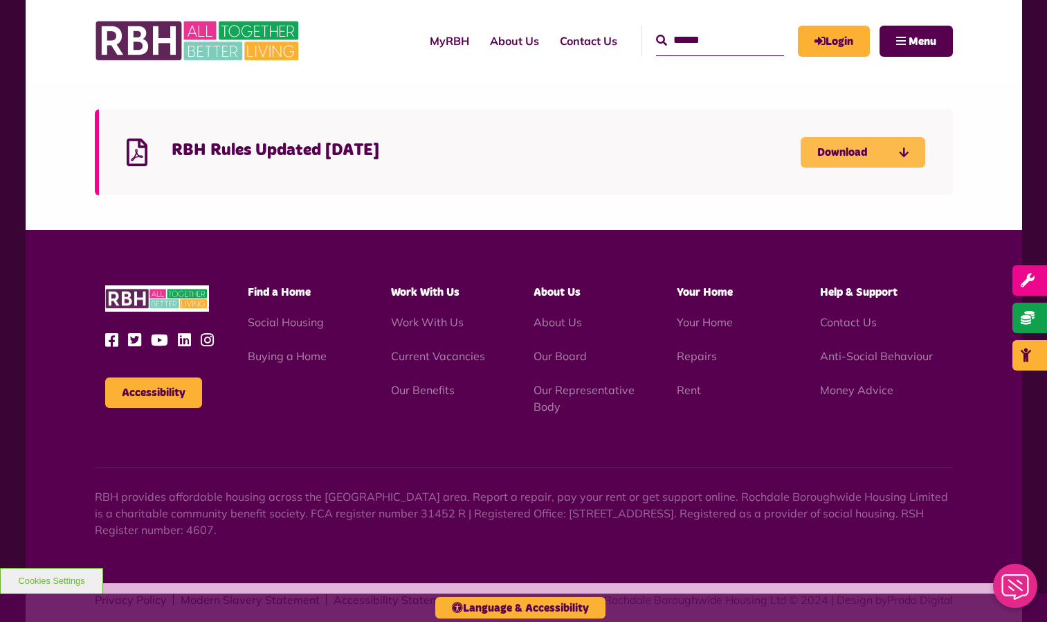
scroll to position [0, 0]
